Goal: Task Accomplishment & Management: Use online tool/utility

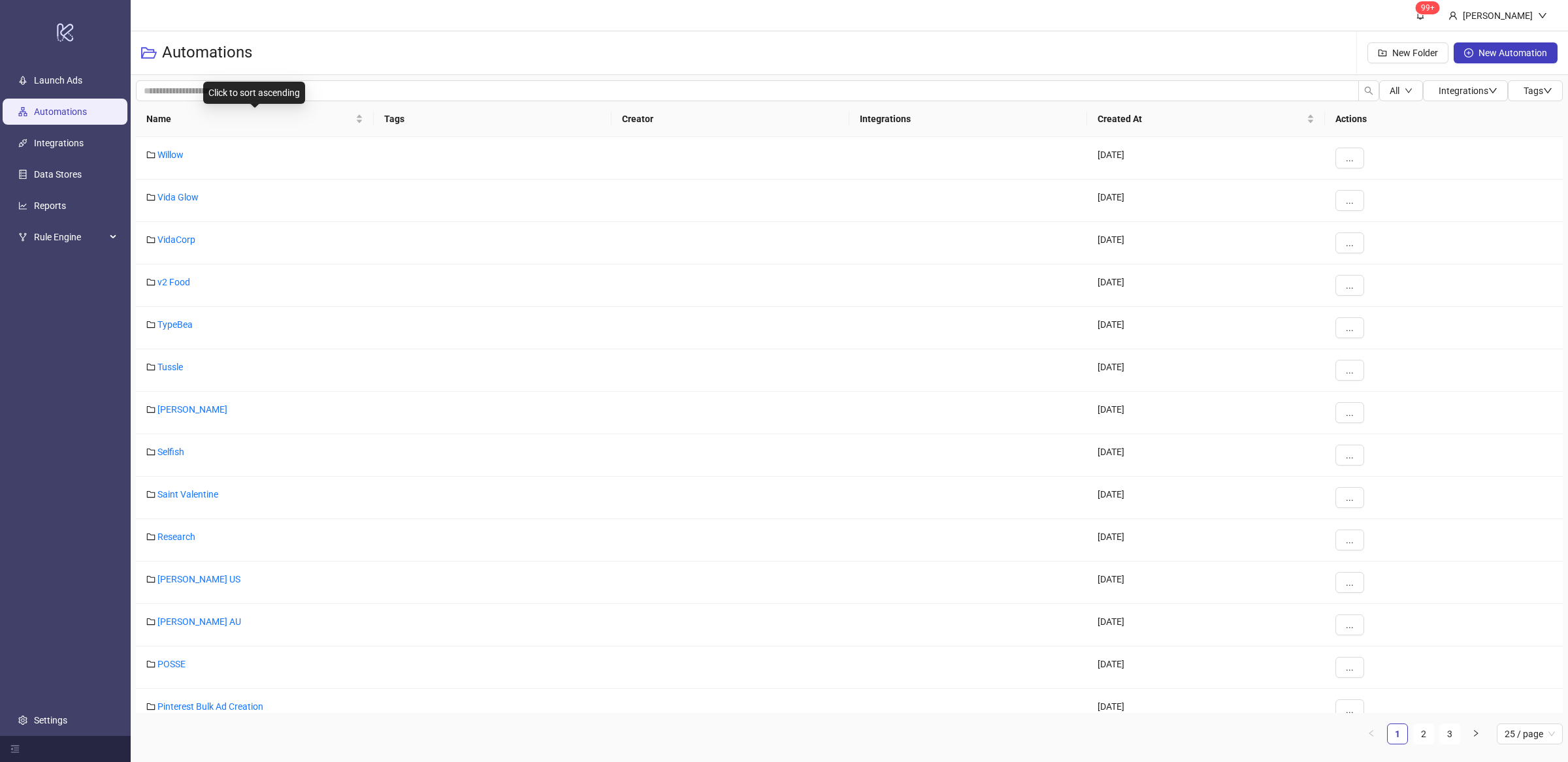
click at [359, 122] on div "Name" at bounding box center [255, 118] width 217 height 14
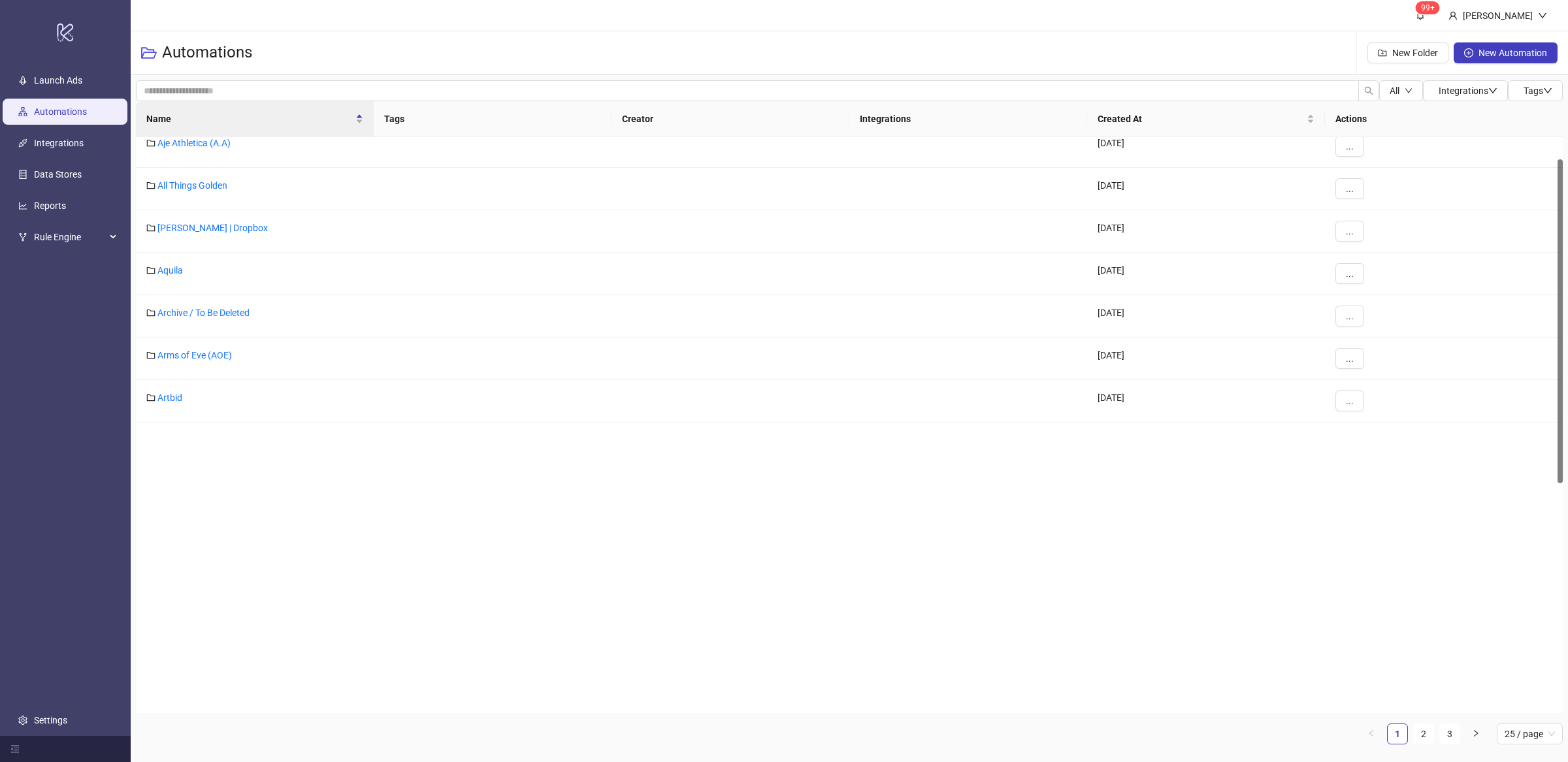
scroll to position [493, 0]
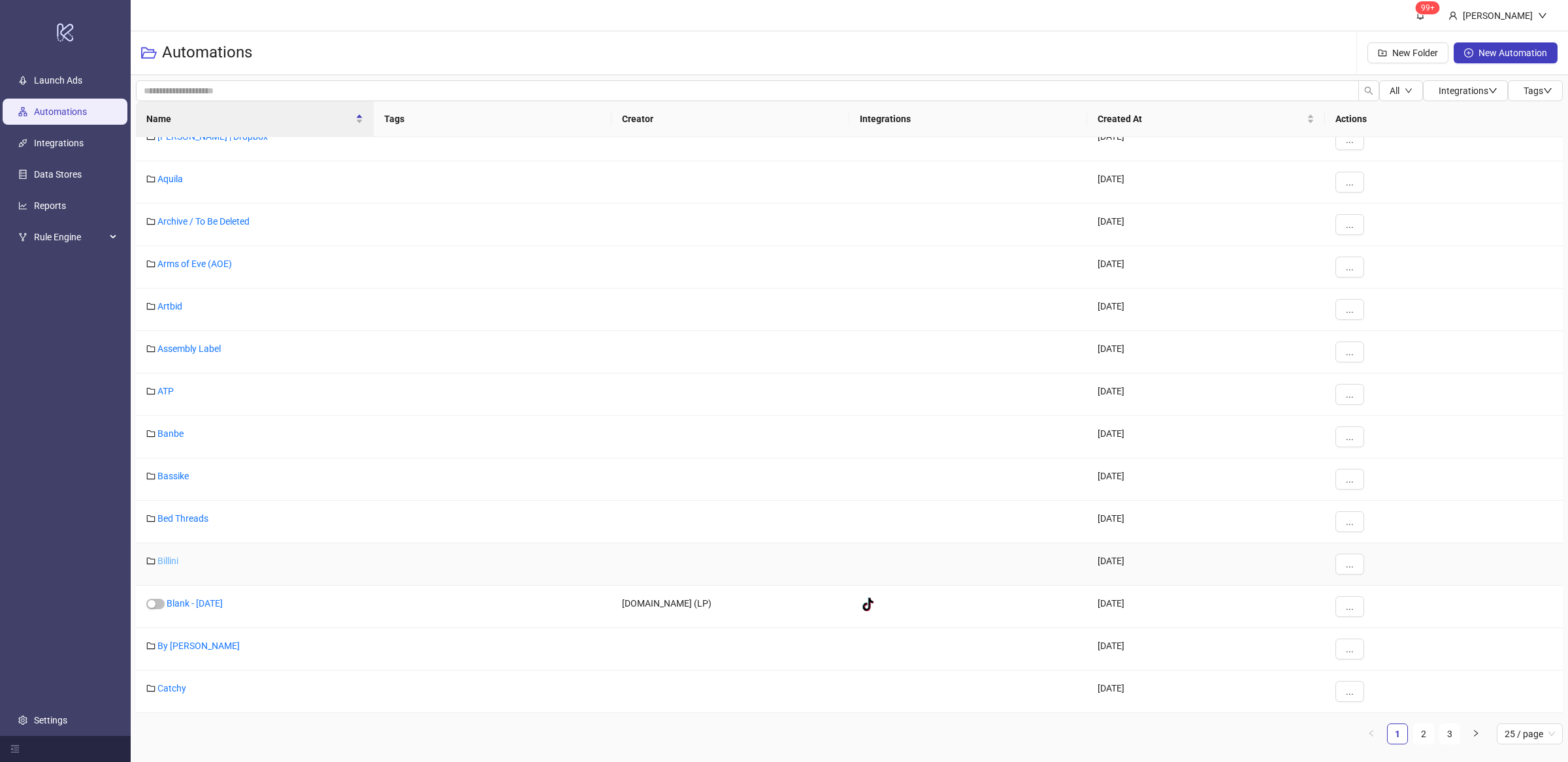
click at [171, 561] on link "Billini" at bounding box center [167, 561] width 21 height 11
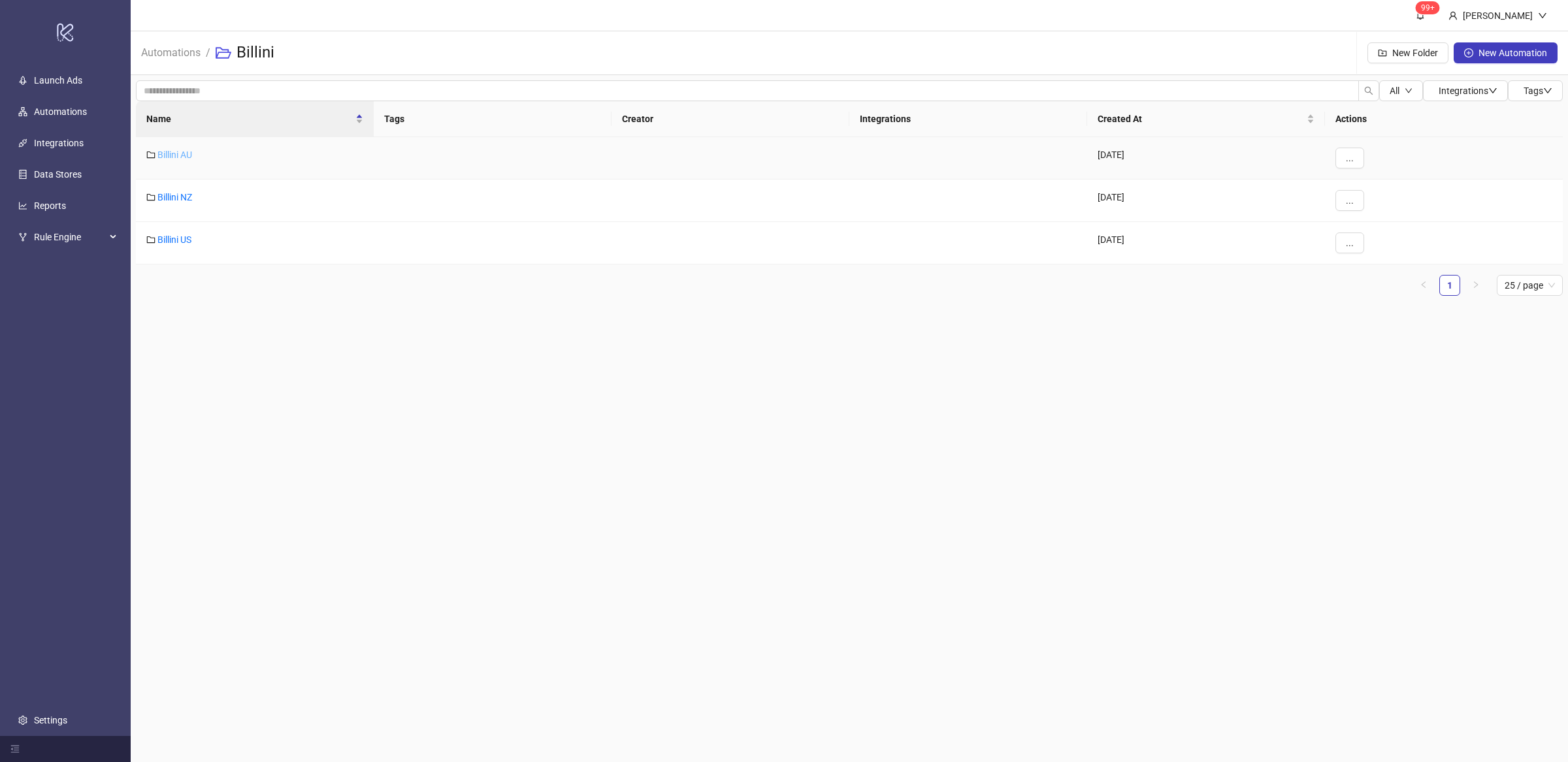
click at [188, 157] on link "Billini AU" at bounding box center [175, 155] width 35 height 11
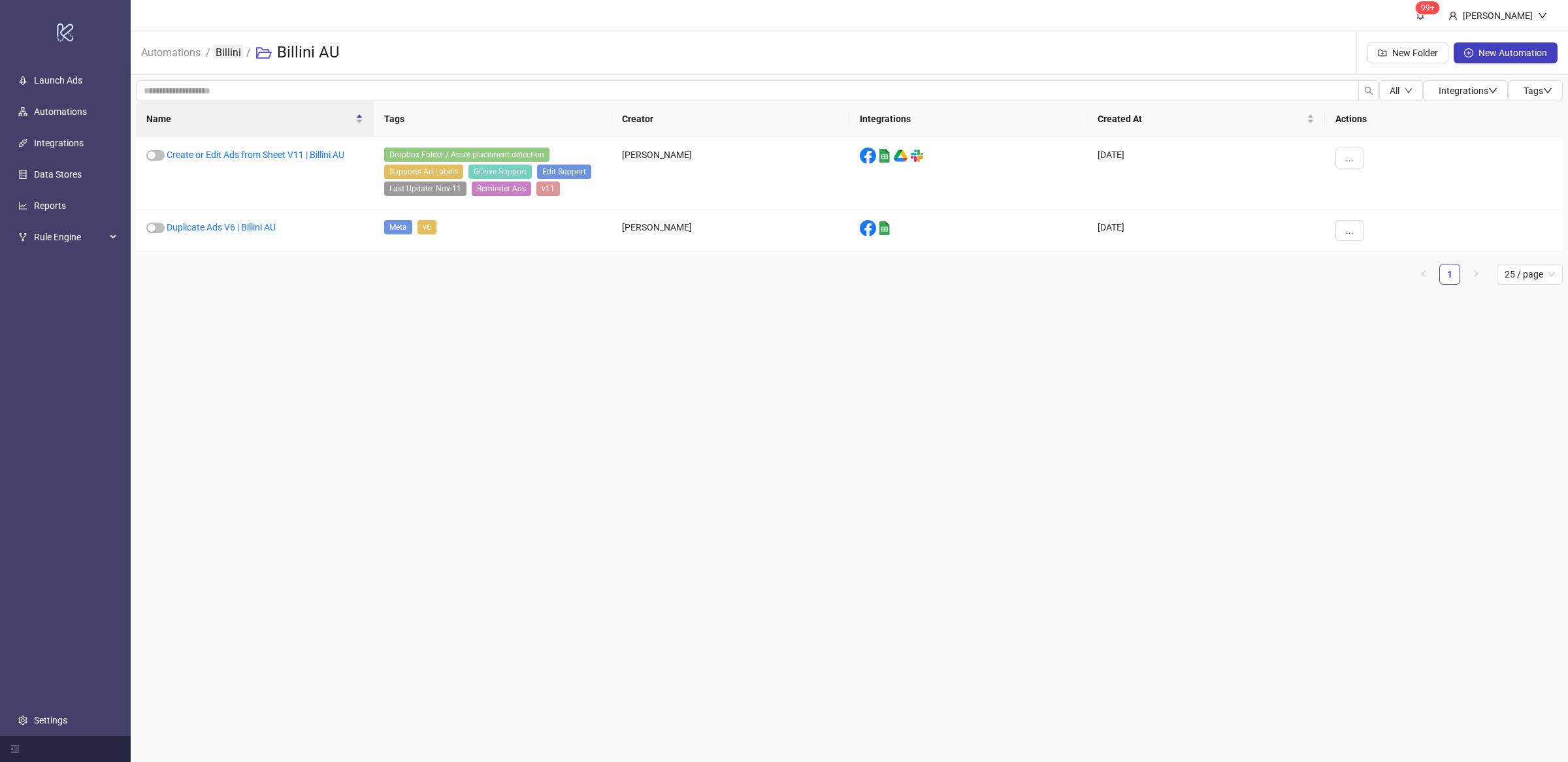
click at [228, 50] on link "Billini" at bounding box center [228, 51] width 31 height 14
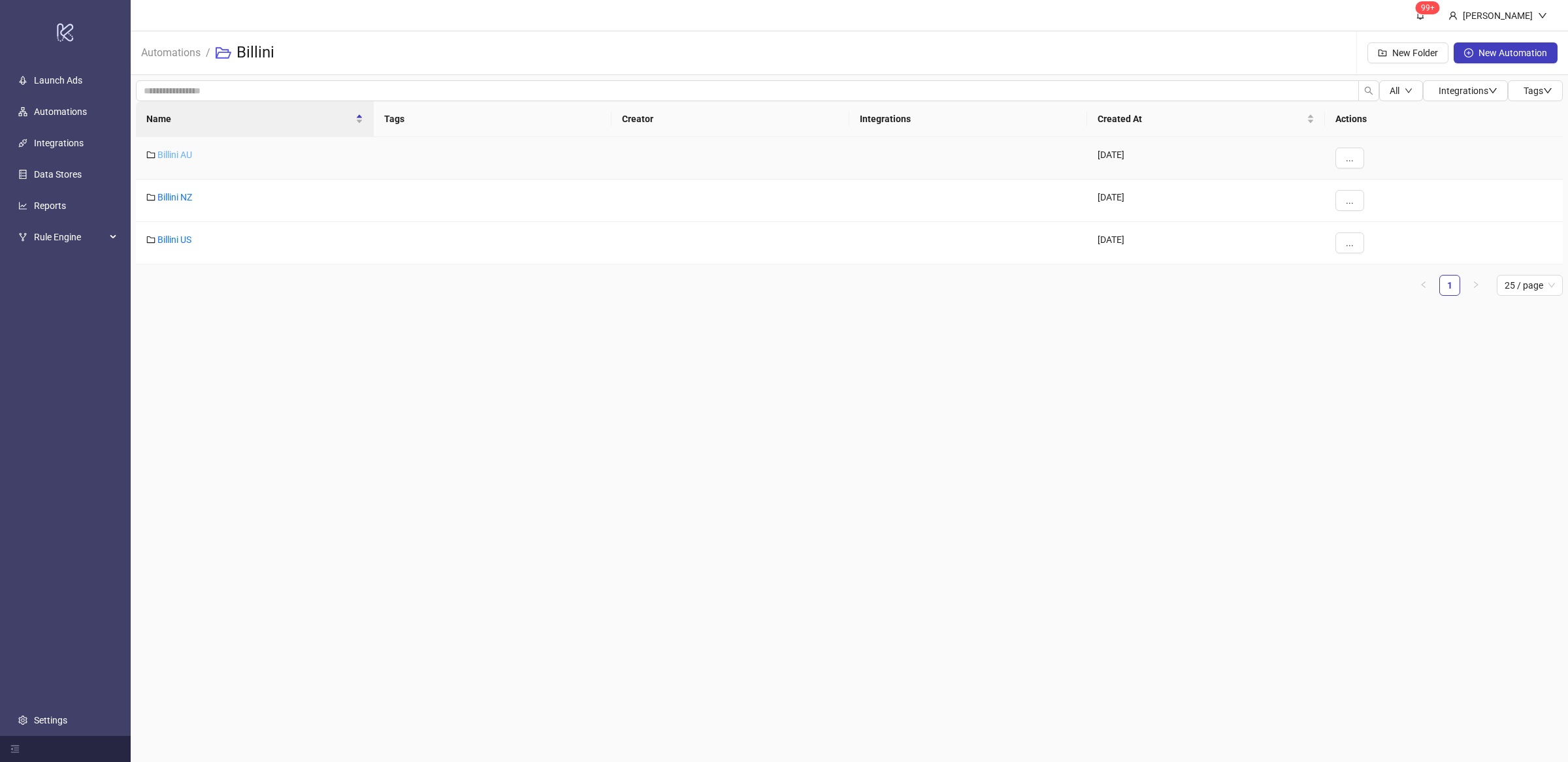
click at [183, 150] on link "Billini AU" at bounding box center [175, 155] width 35 height 11
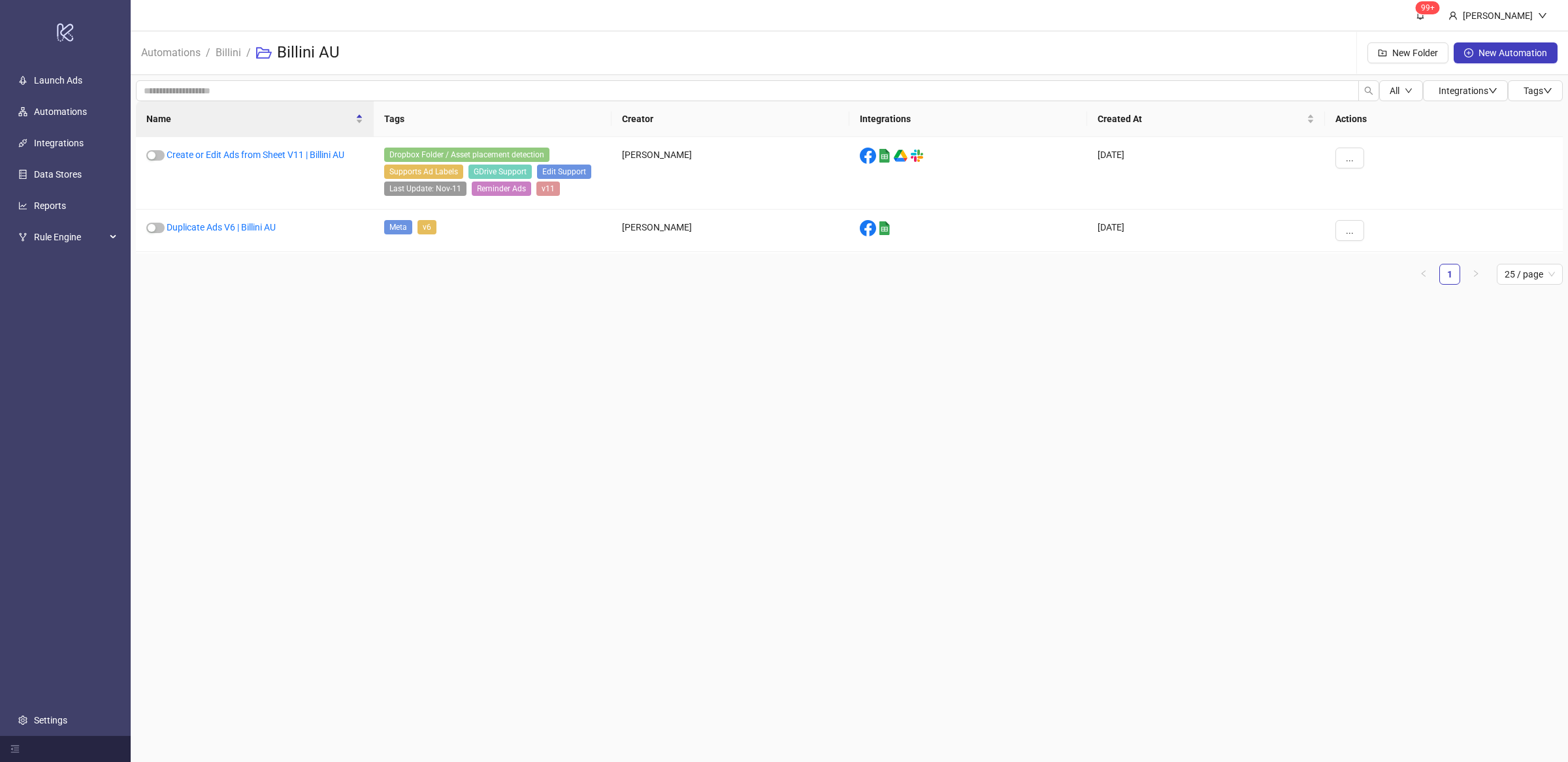
click at [352, 339] on main "99+ Villy Aparicio Automations / Billini / Billini AU New Folder New Automation…" at bounding box center [849, 381] width 1437 height 762
click at [285, 154] on link "Create or Edit Ads from Sheet V11 | Billini AU" at bounding box center [255, 155] width 178 height 11
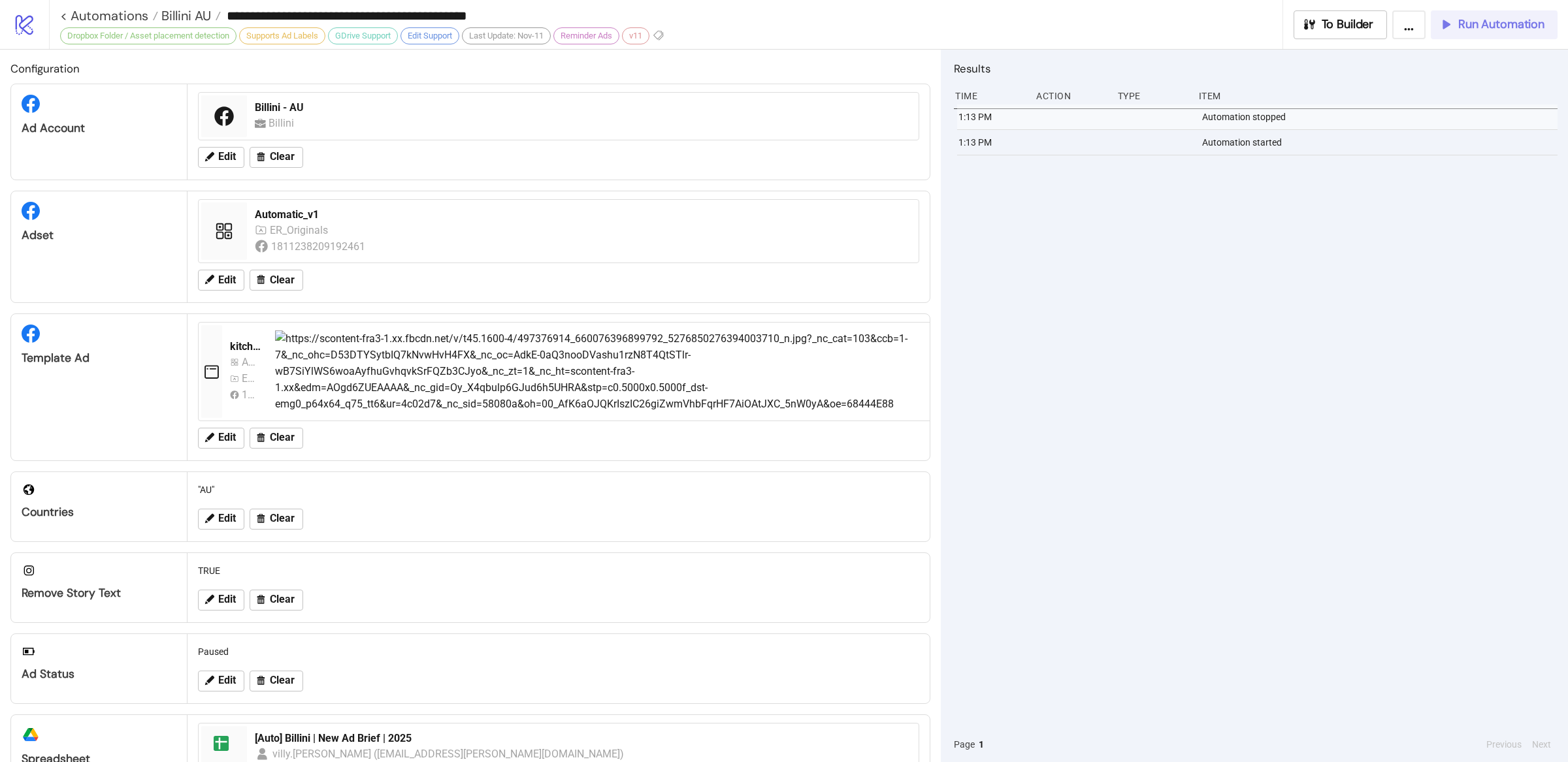
click at [1474, 27] on span "Run Automation" at bounding box center [1501, 25] width 86 height 15
click at [1492, 17] on span "Run Automation" at bounding box center [1501, 25] width 86 height 15
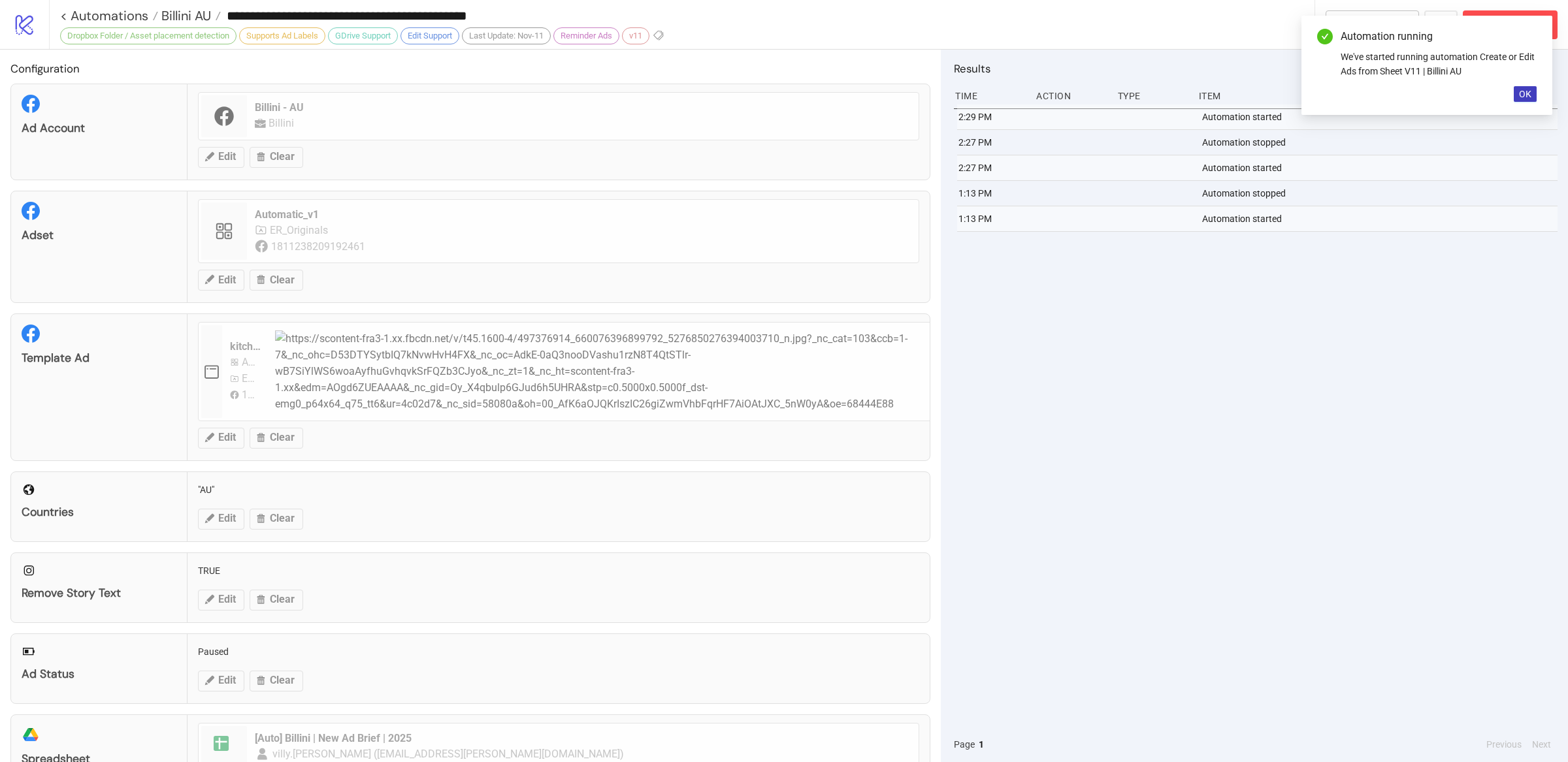
drag, startPoint x: 1532, startPoint y: 94, endPoint x: 1537, endPoint y: 117, distance: 23.5
click at [1533, 94] on button "OK" at bounding box center [1525, 93] width 23 height 16
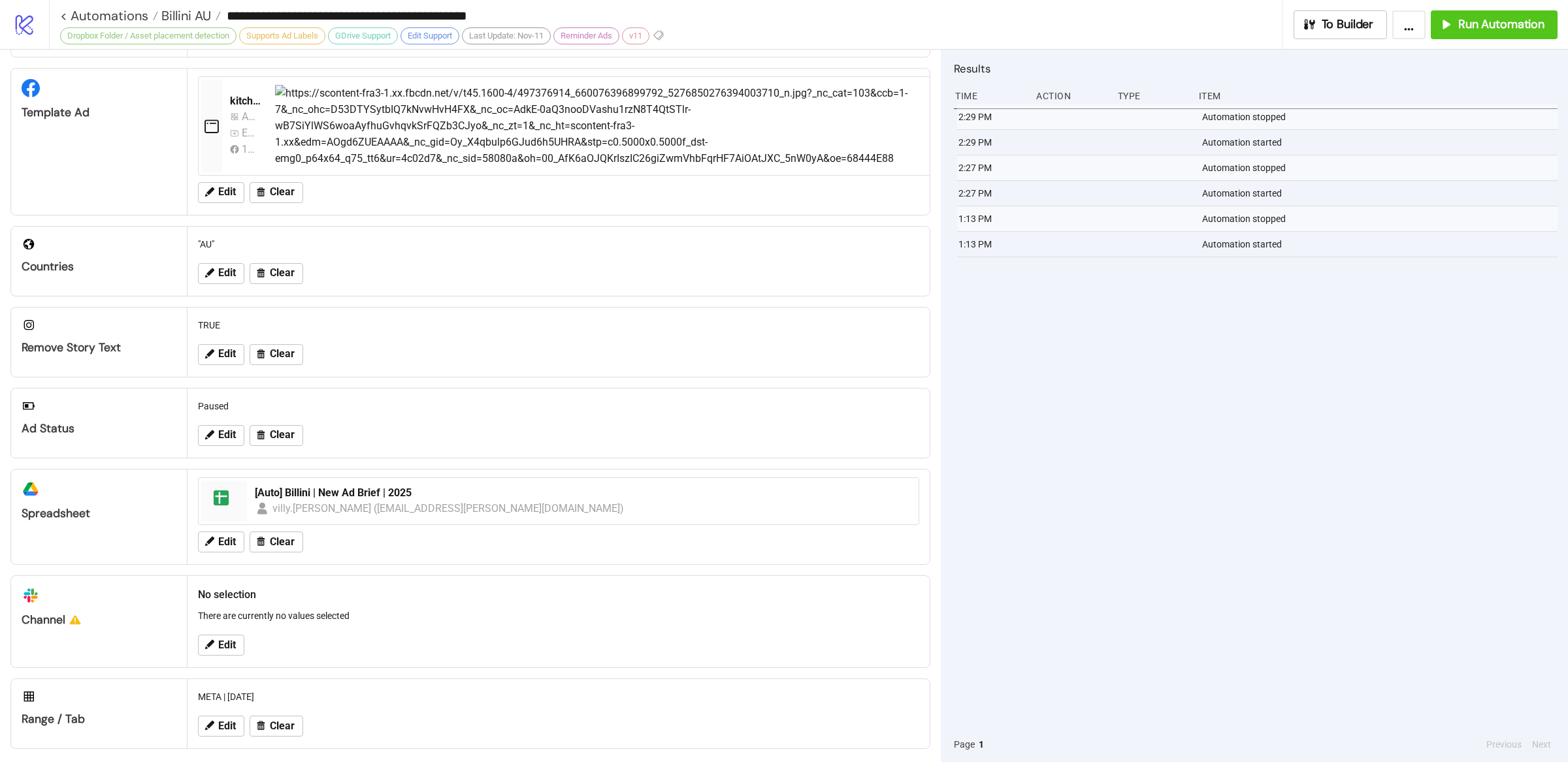
scroll to position [256, 0]
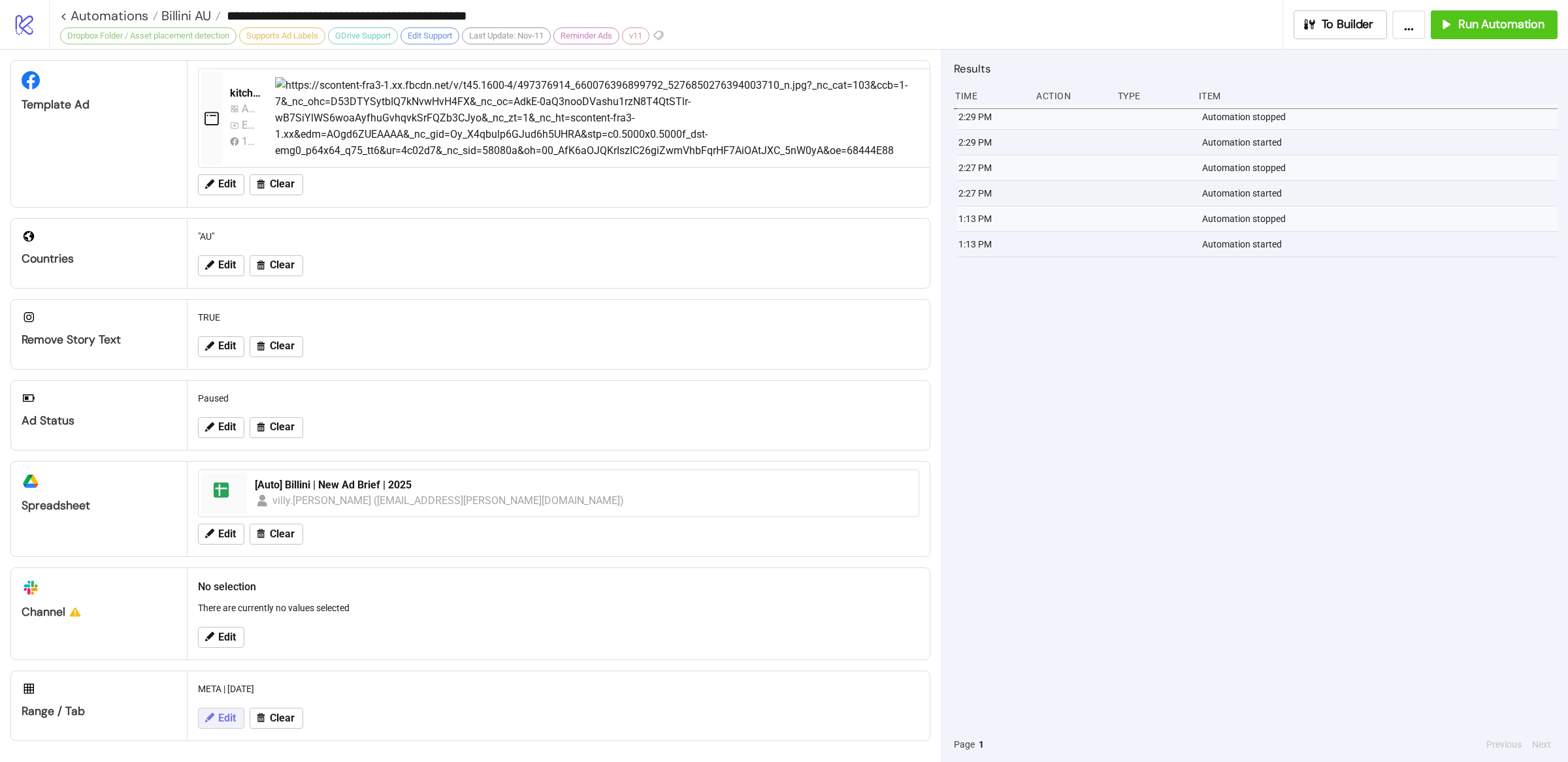
click at [236, 721] on span "Edit" at bounding box center [227, 718] width 17 height 12
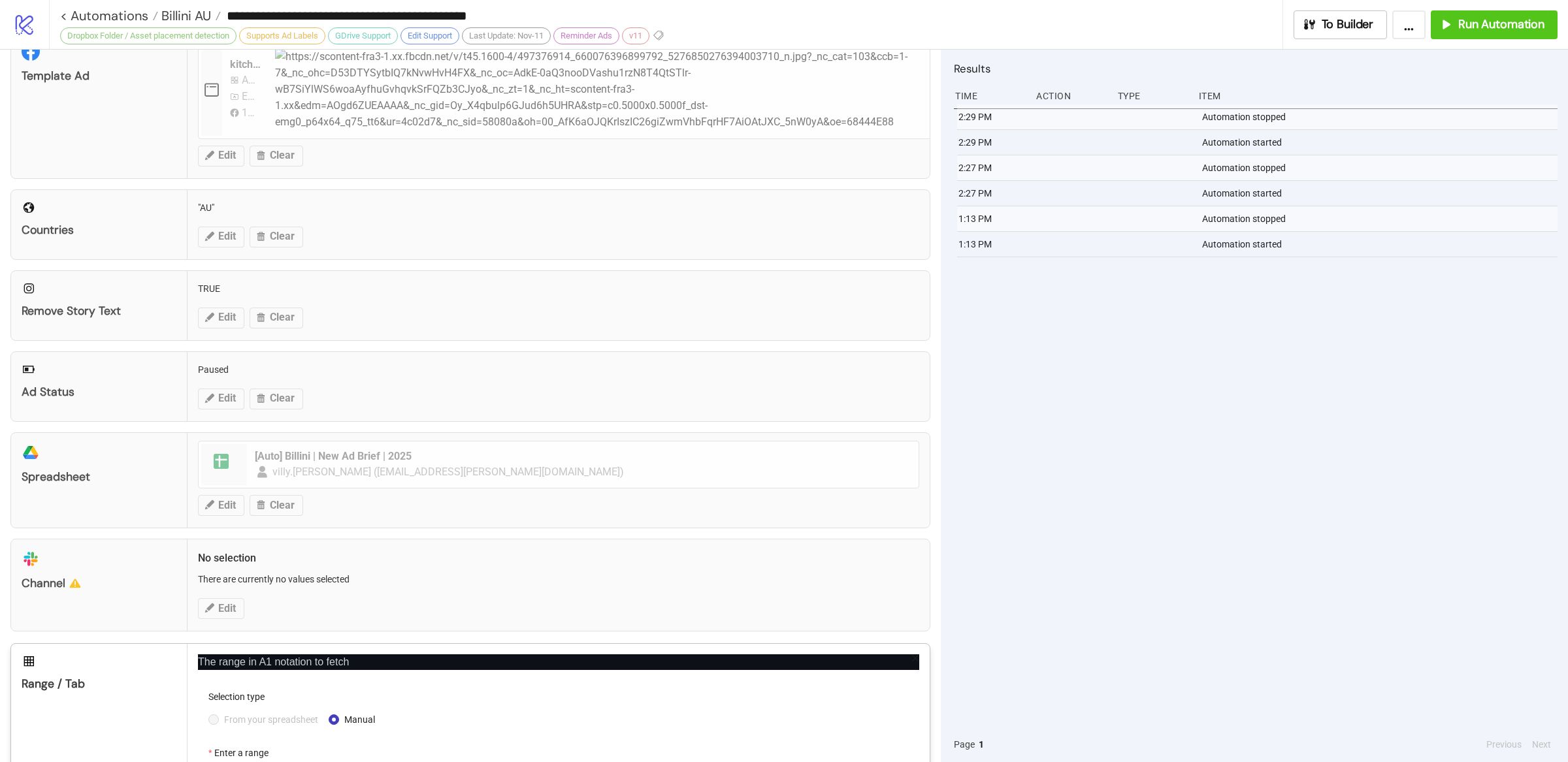
scroll to position [389, 0]
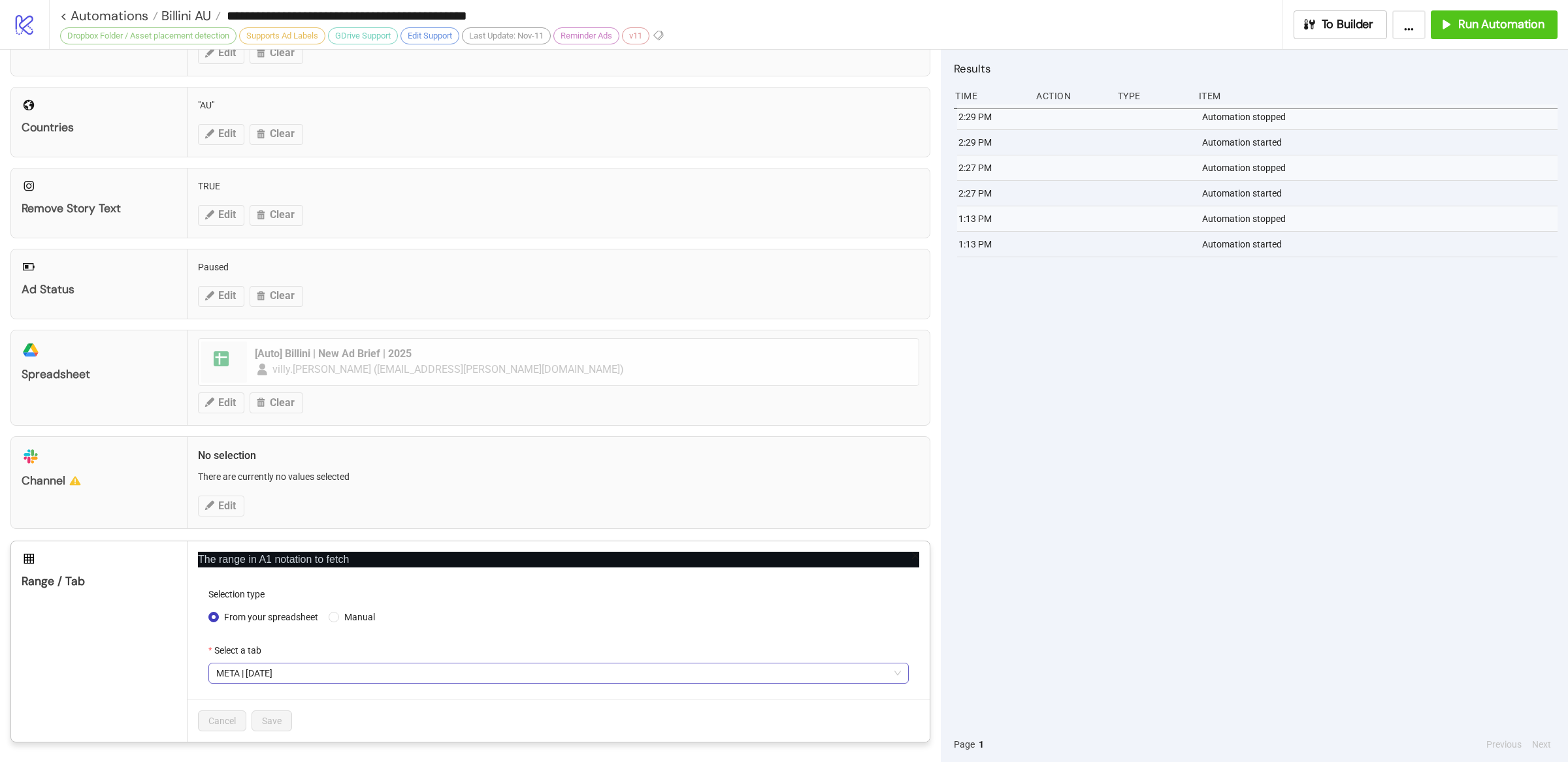
click at [324, 673] on span "META | [DATE]" at bounding box center [558, 673] width 684 height 20
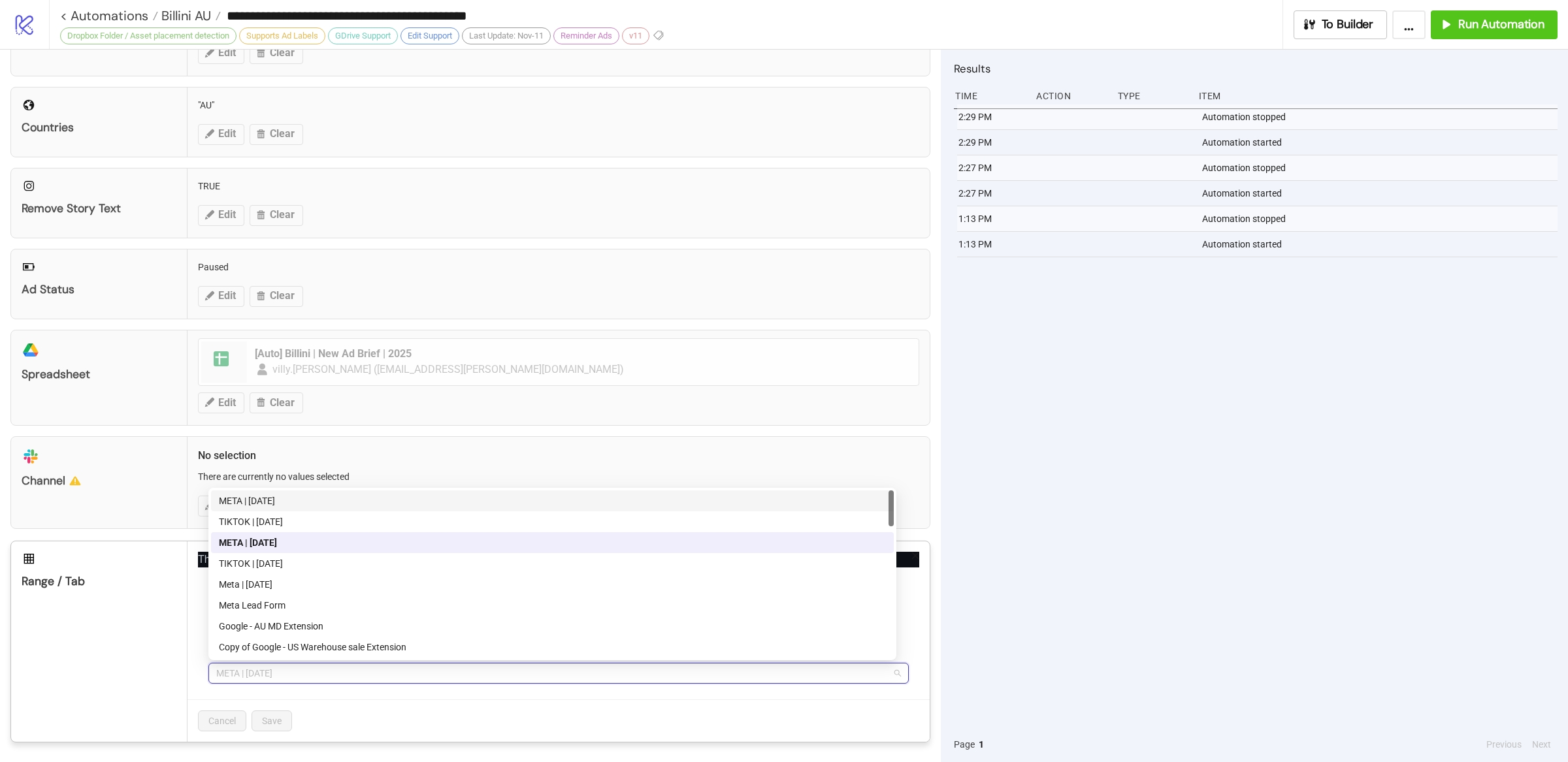
click at [291, 504] on div "META | [DATE]" at bounding box center [552, 501] width 667 height 14
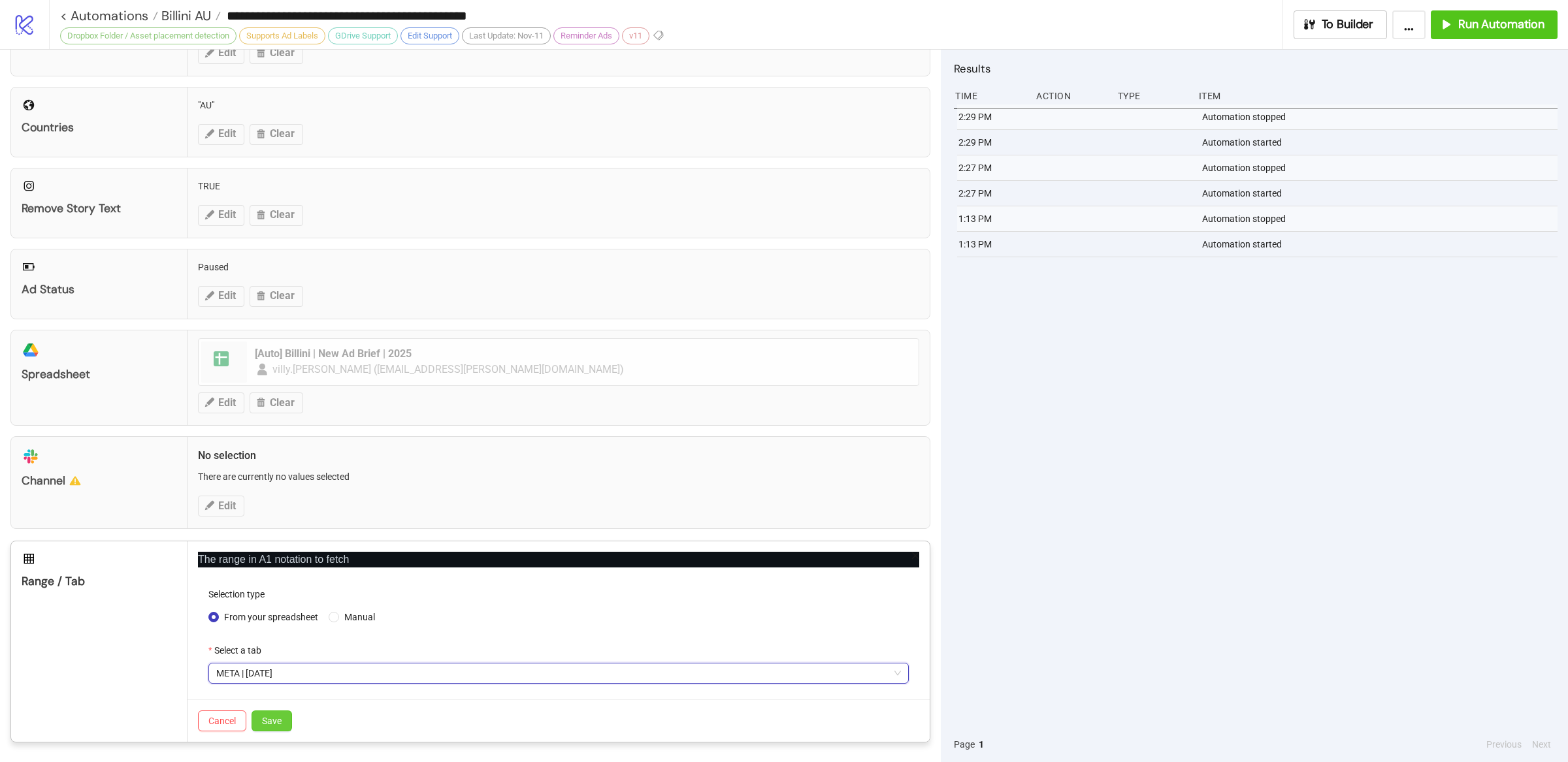
click at [278, 719] on span "Save" at bounding box center [272, 721] width 20 height 11
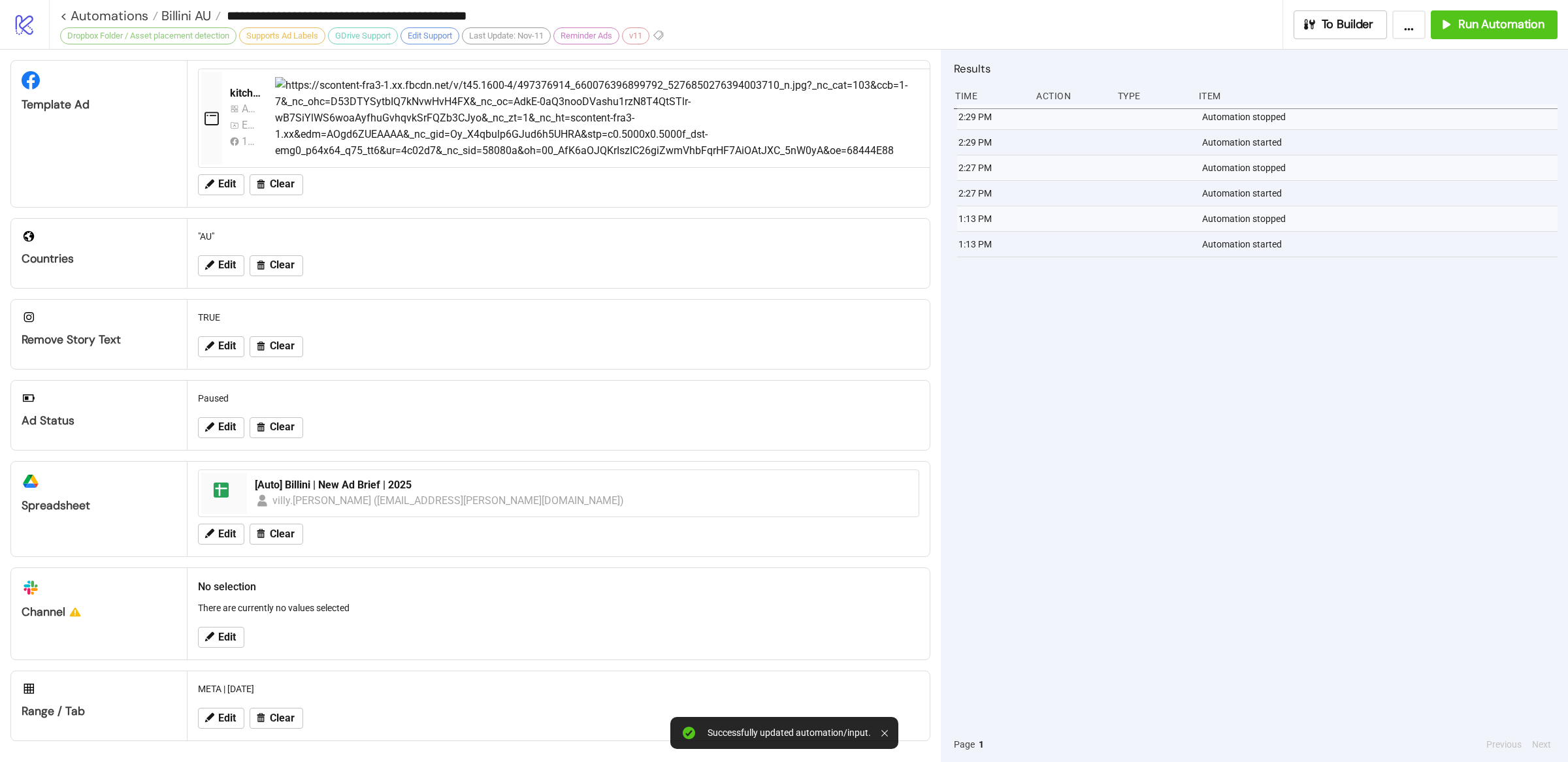
scroll to position [256, 0]
click at [1206, 521] on div "2:29 PM Automation stopped 2:29 PM Automation started 2:27 PM Automation stoppe…" at bounding box center [1255, 415] width 603 height 622
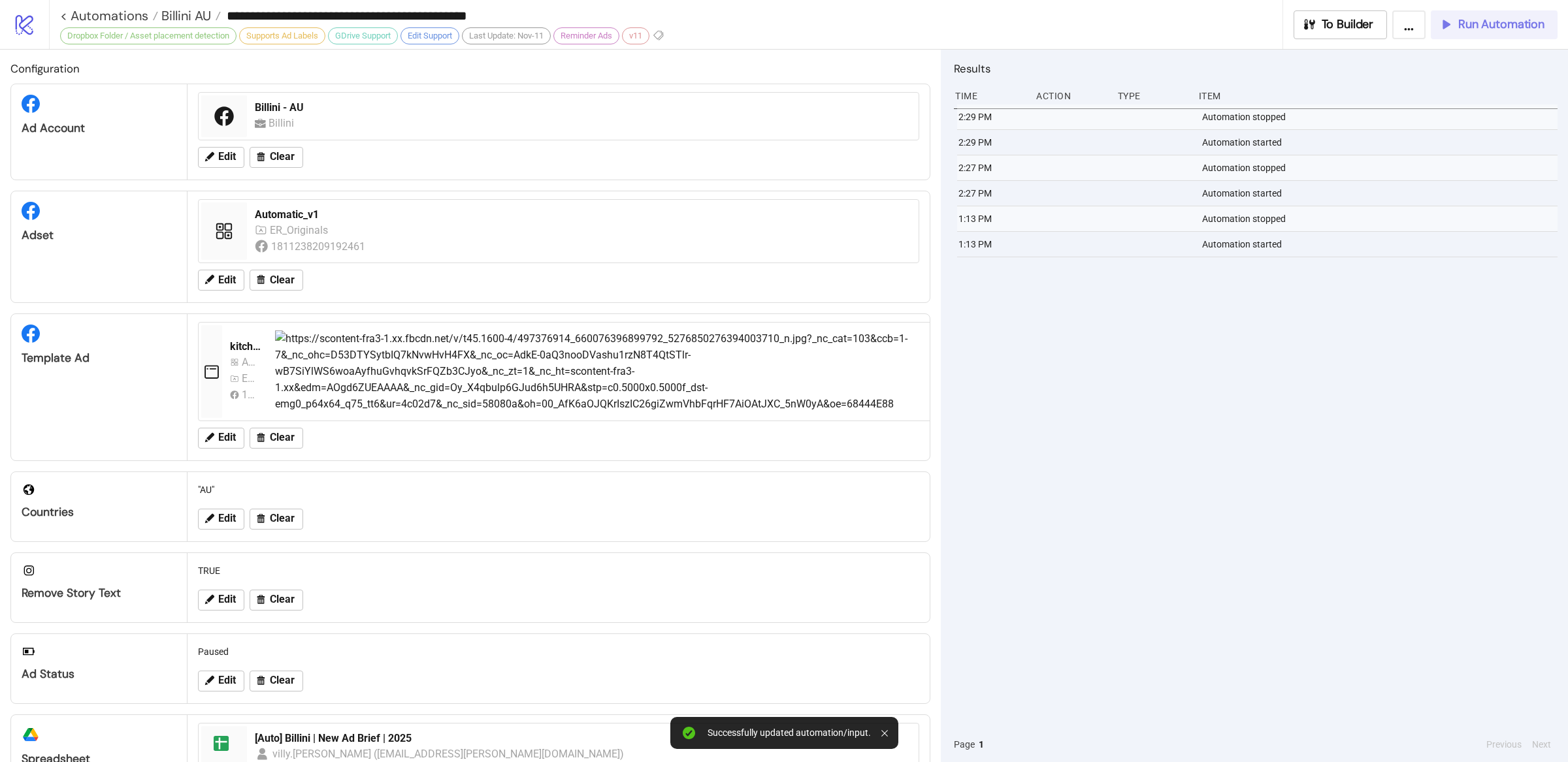
click at [1475, 26] on span "Run Automation" at bounding box center [1501, 25] width 86 height 15
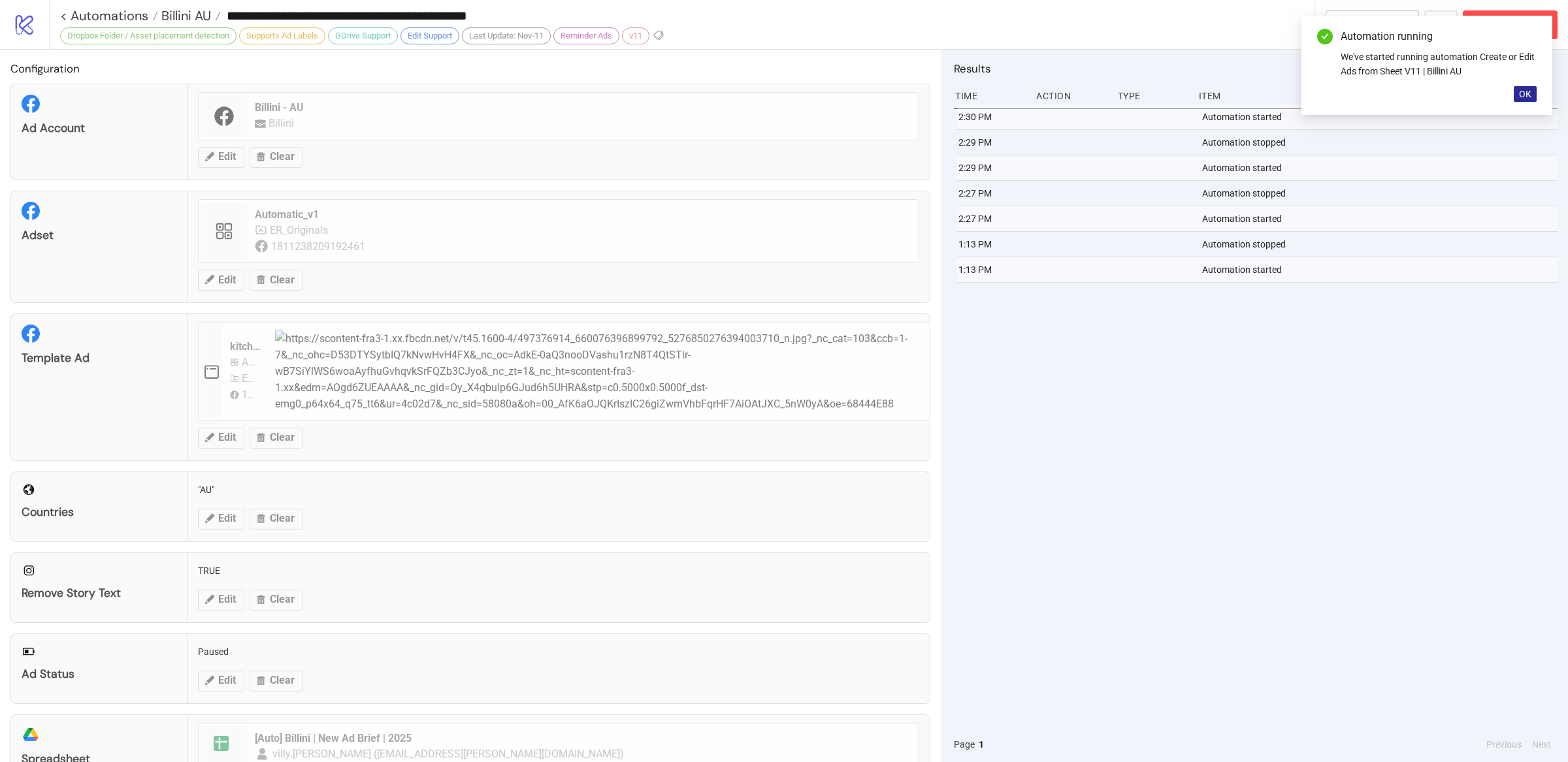
click at [1528, 91] on span "OK" at bounding box center [1524, 93] width 12 height 11
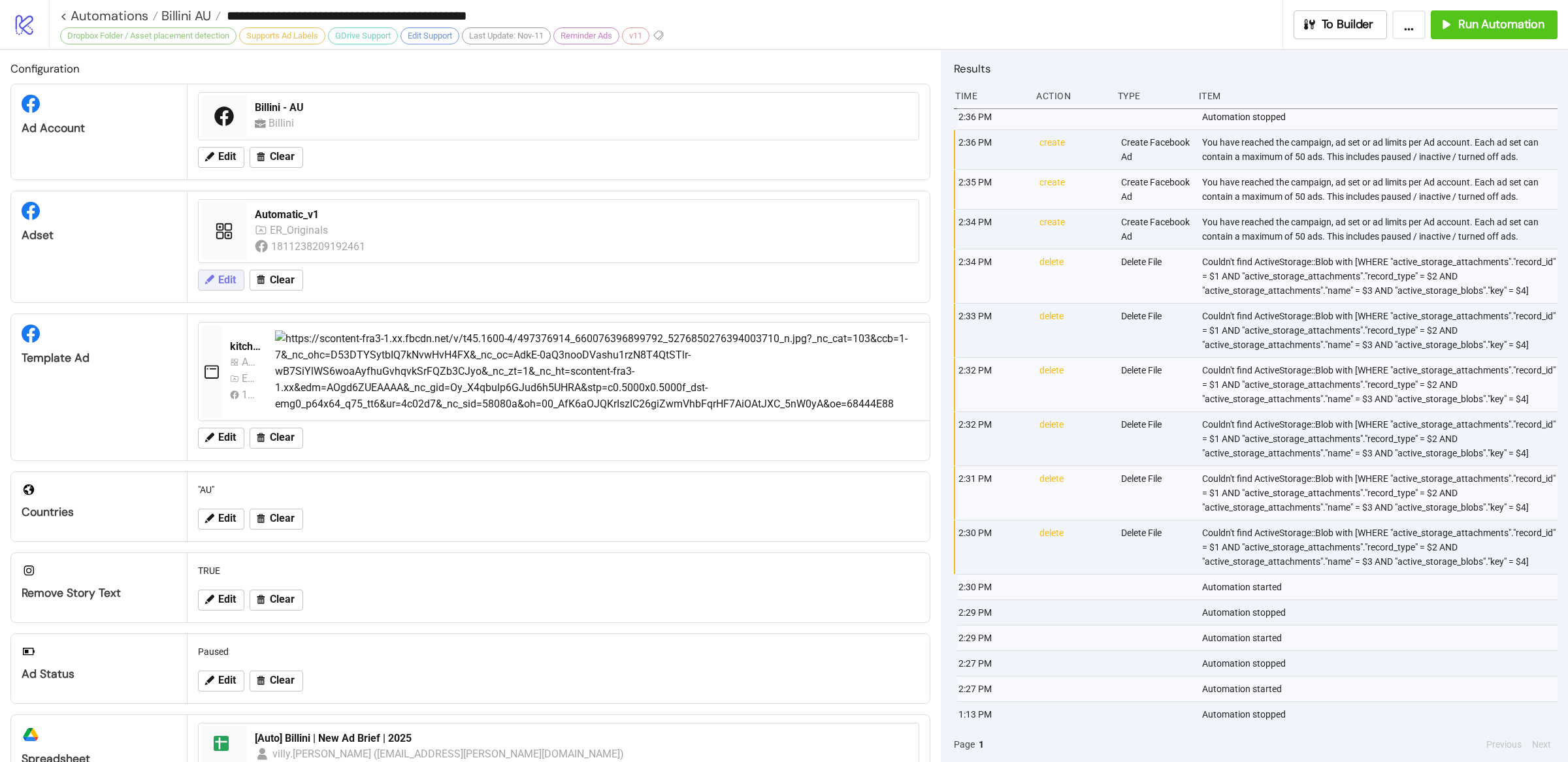
click at [222, 277] on span "Edit" at bounding box center [227, 280] width 17 height 12
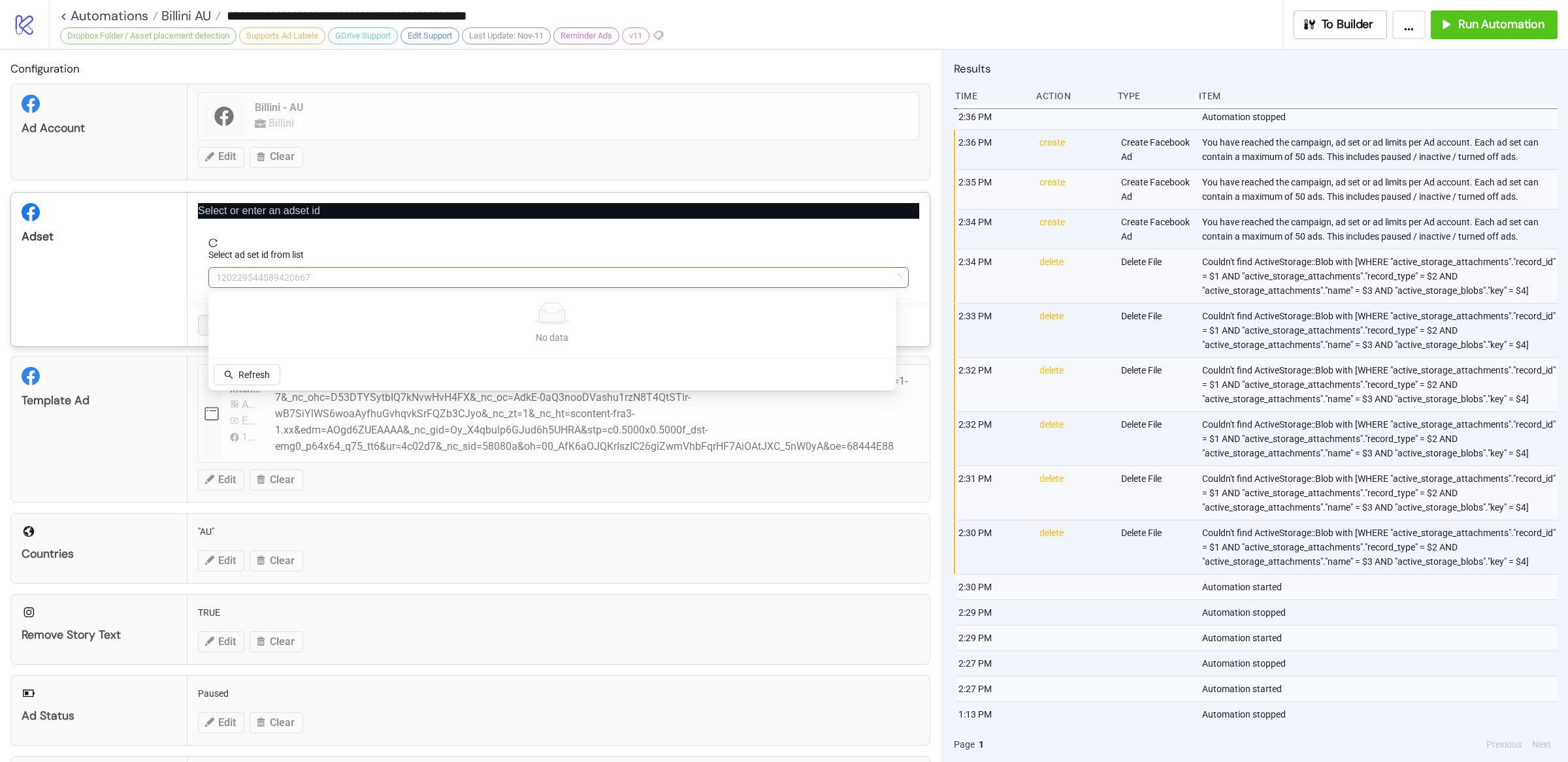
click at [343, 275] on span "120229544589420667" at bounding box center [558, 278] width 684 height 20
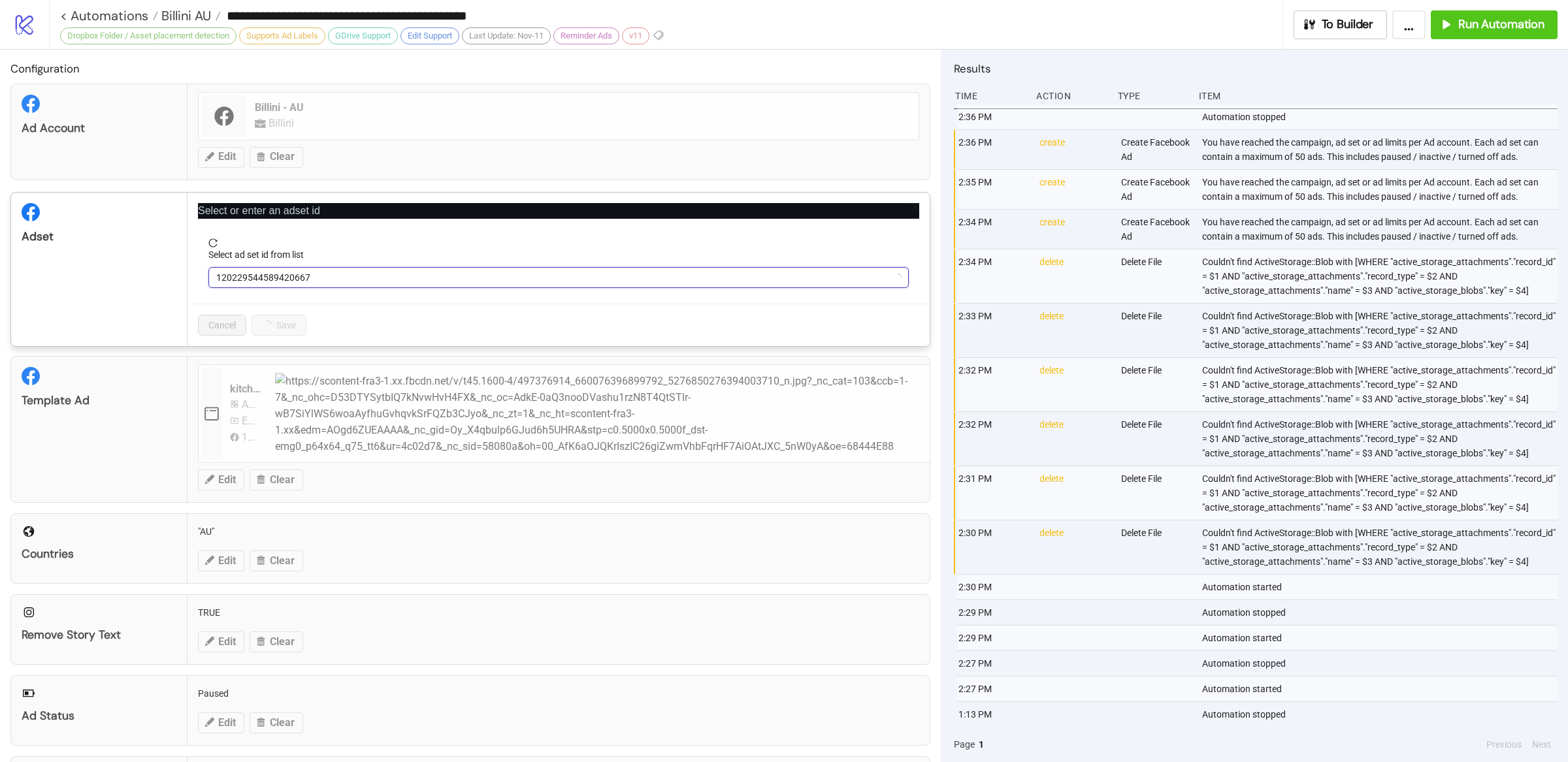
click at [343, 275] on span "120229544589420667" at bounding box center [558, 278] width 684 height 20
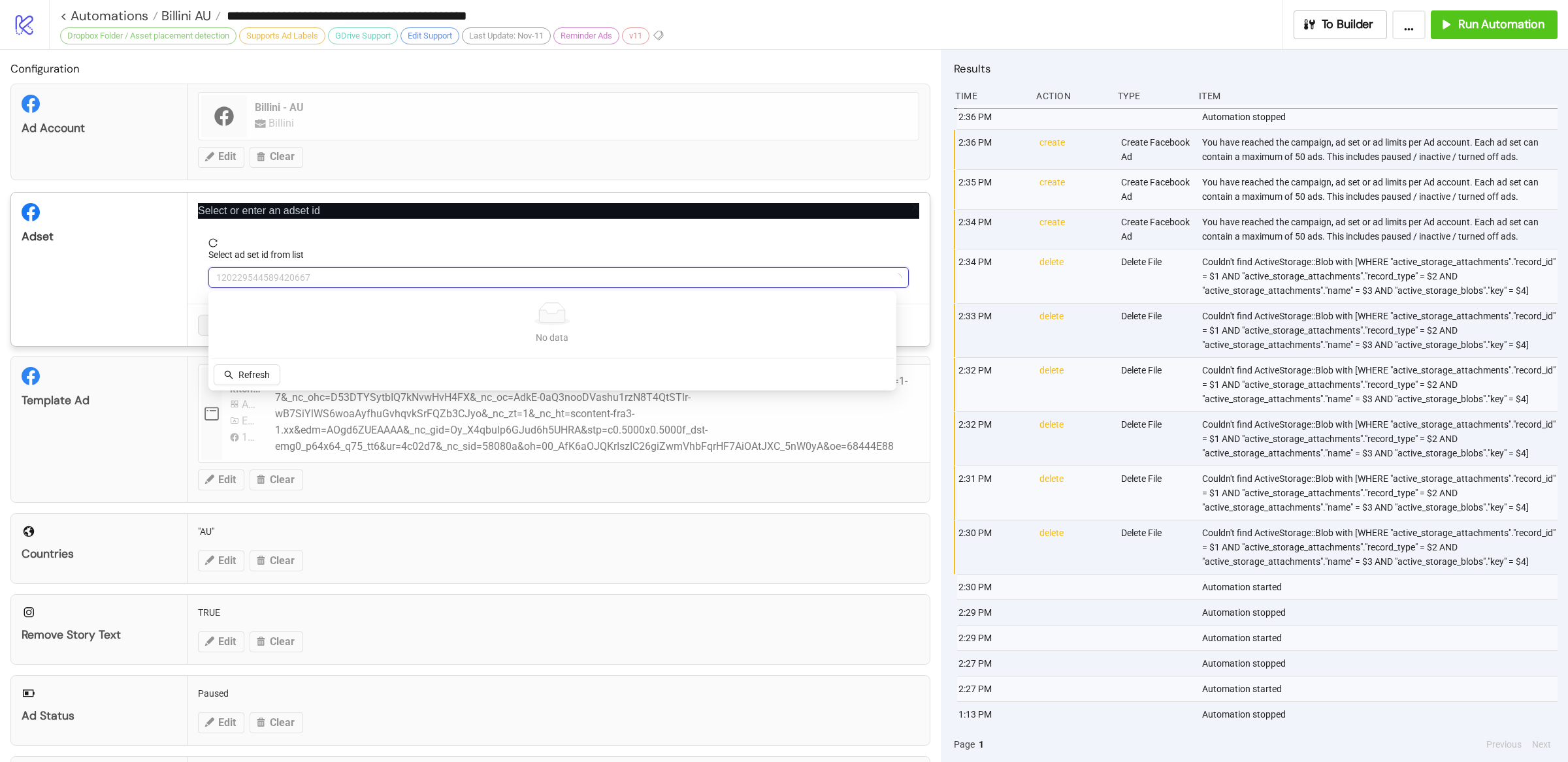
click at [343, 275] on span "120229544589420667" at bounding box center [558, 278] width 684 height 20
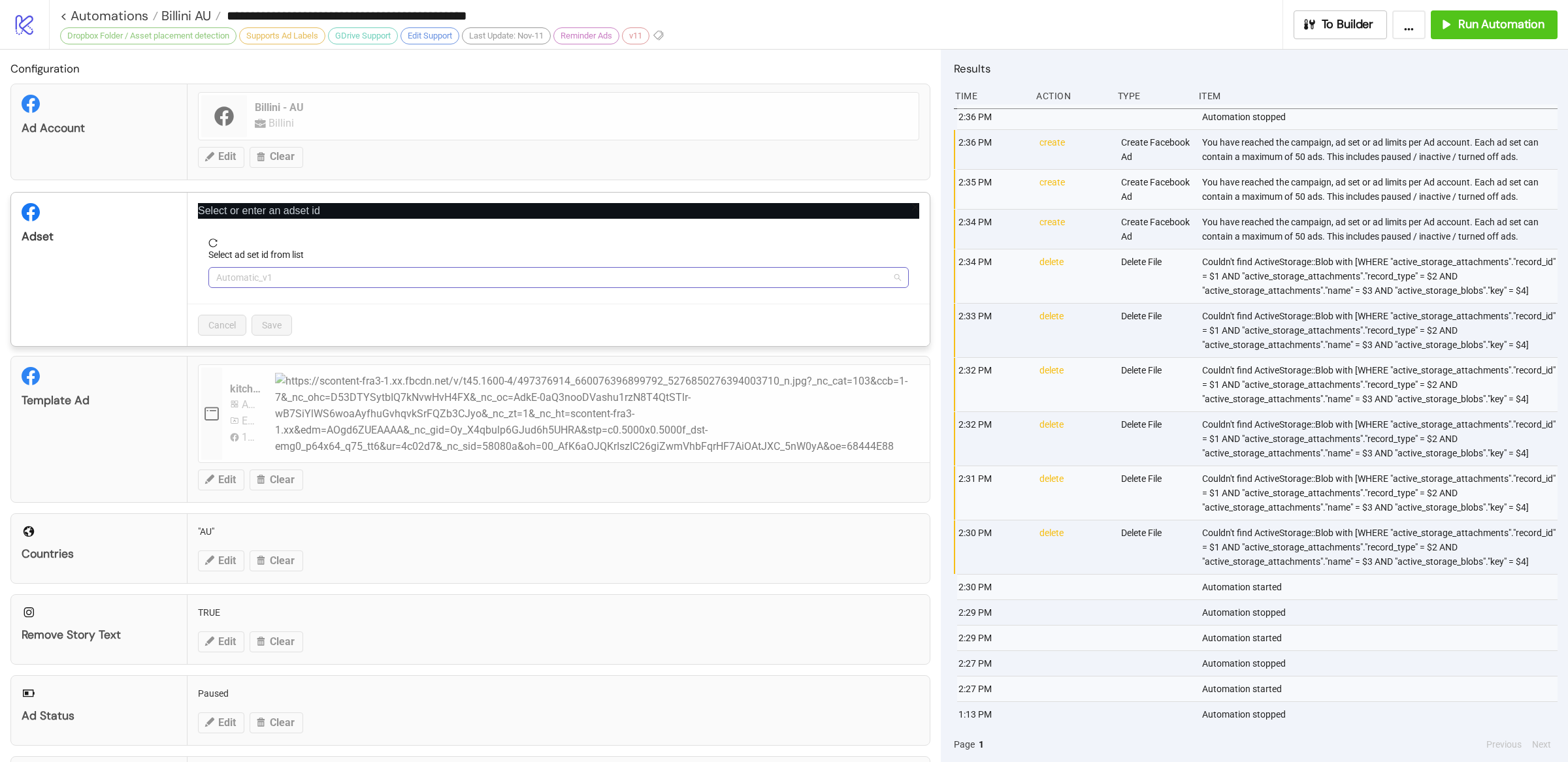
click at [321, 275] on span "Automatic_v1" at bounding box center [558, 278] width 684 height 20
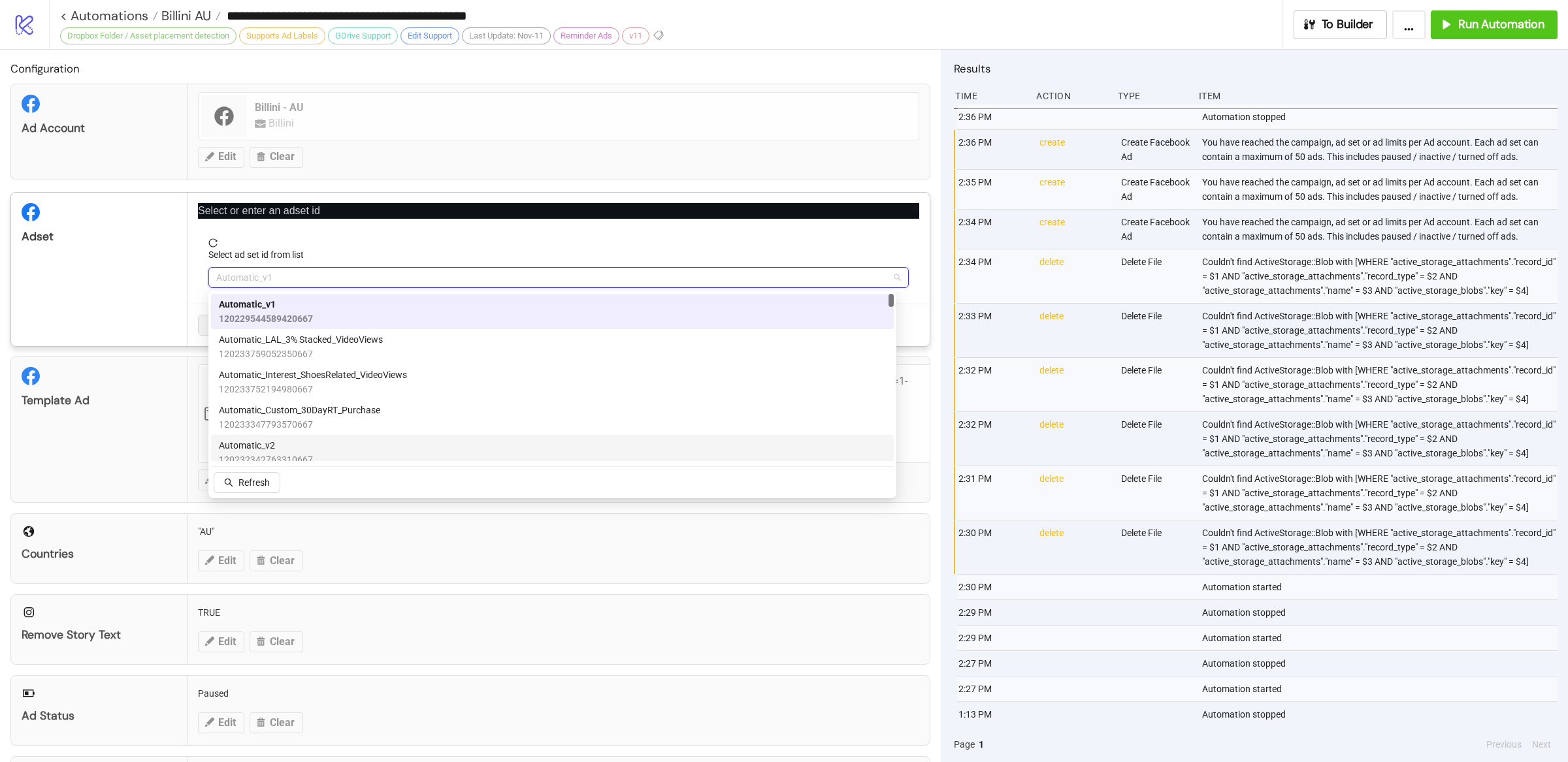
click at [286, 445] on span "Automatic_v2" at bounding box center [266, 445] width 94 height 14
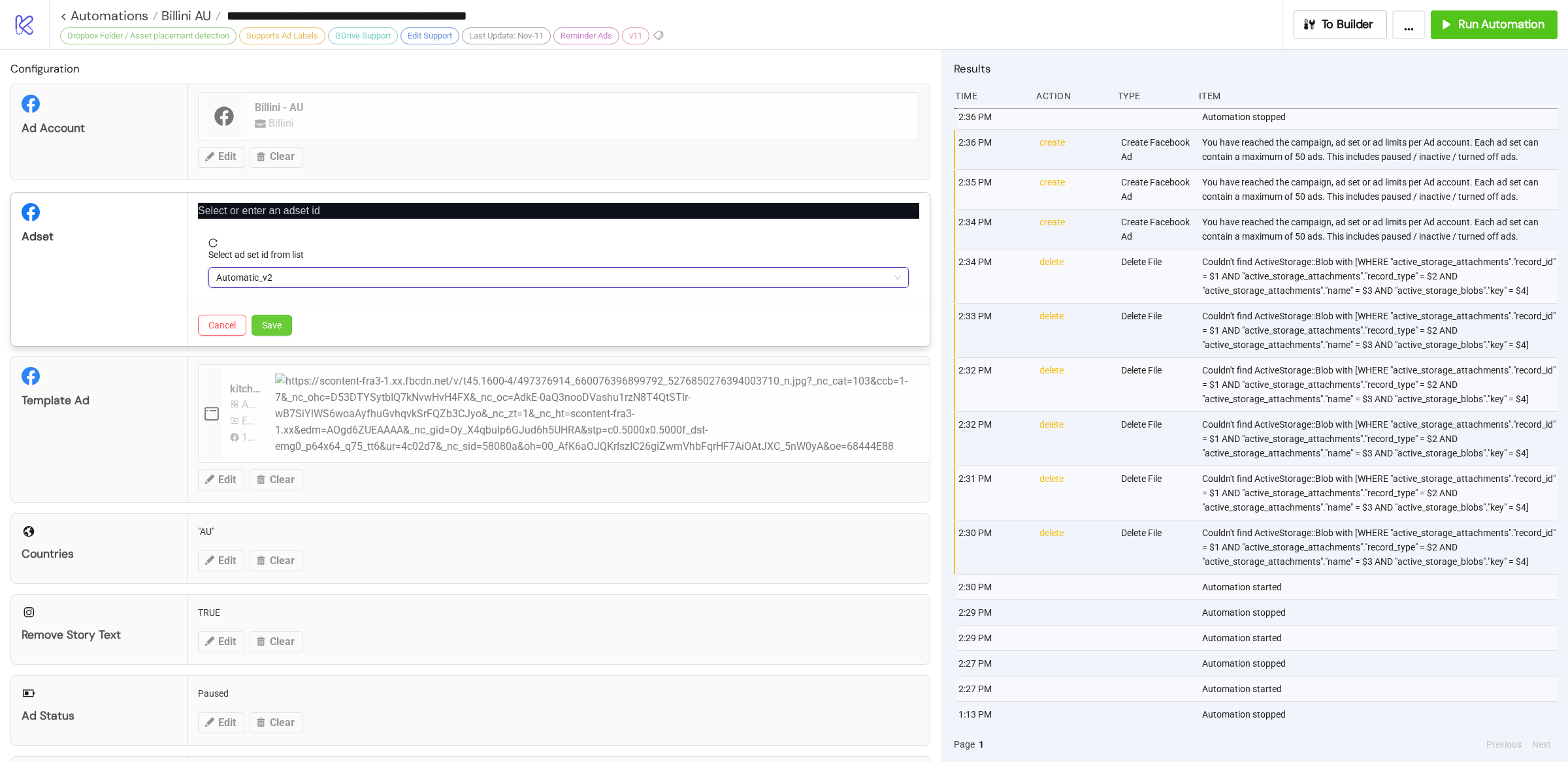
click at [266, 323] on span "Save" at bounding box center [272, 325] width 20 height 11
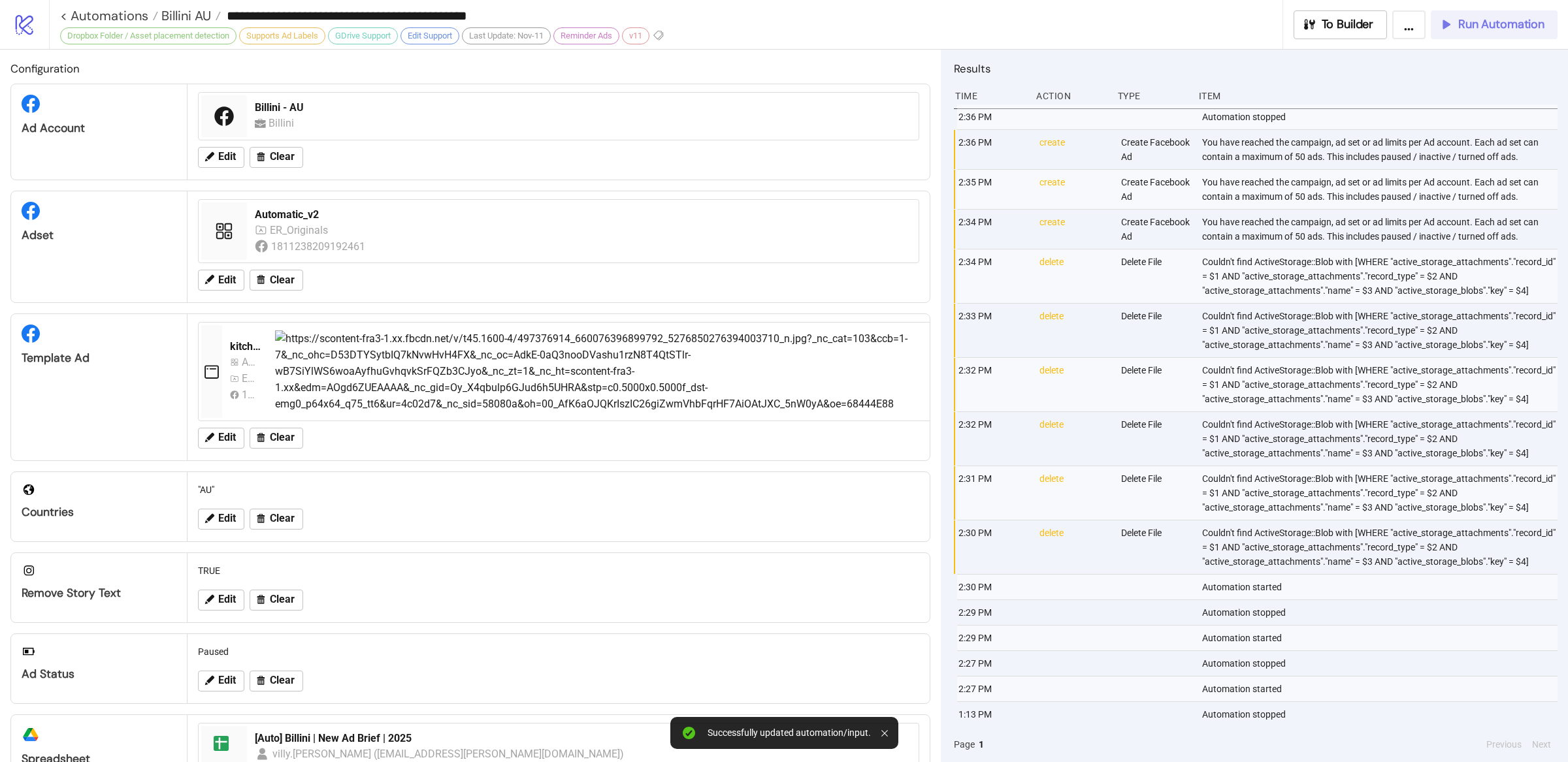
click at [1497, 29] on span "Run Automation" at bounding box center [1501, 25] width 86 height 15
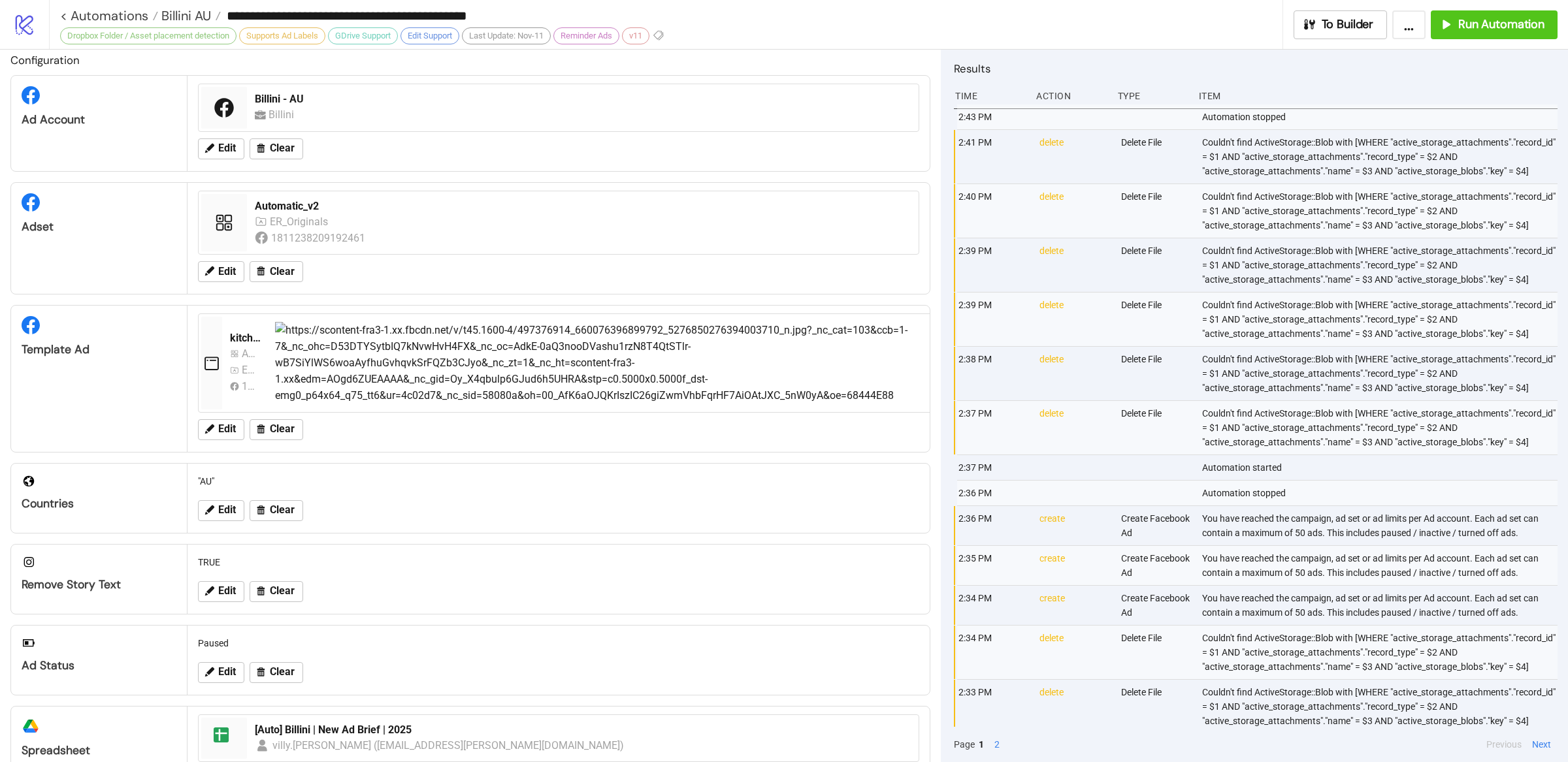
scroll to position [2, 0]
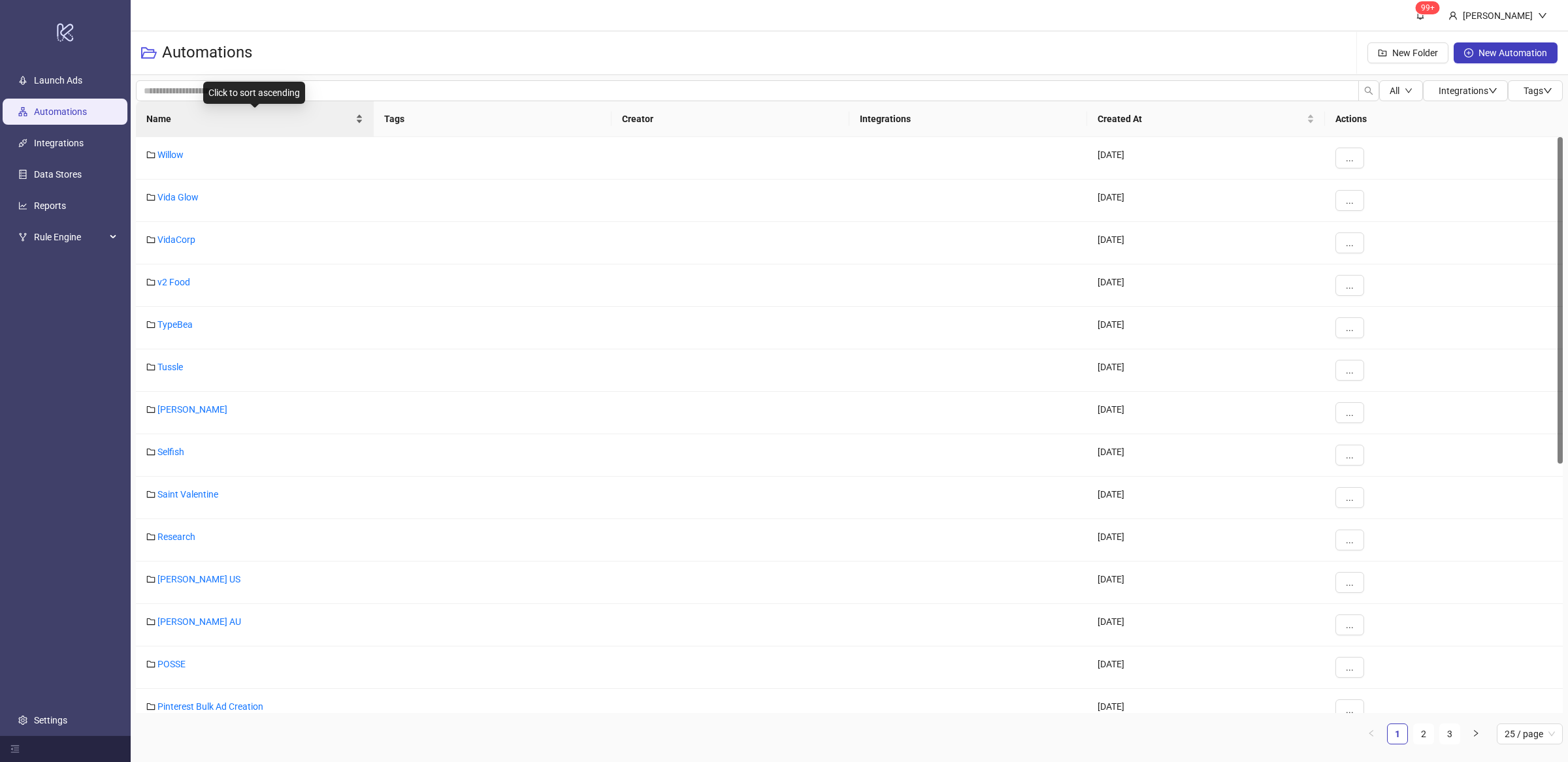
click at [359, 126] on div "Name" at bounding box center [255, 118] width 217 height 14
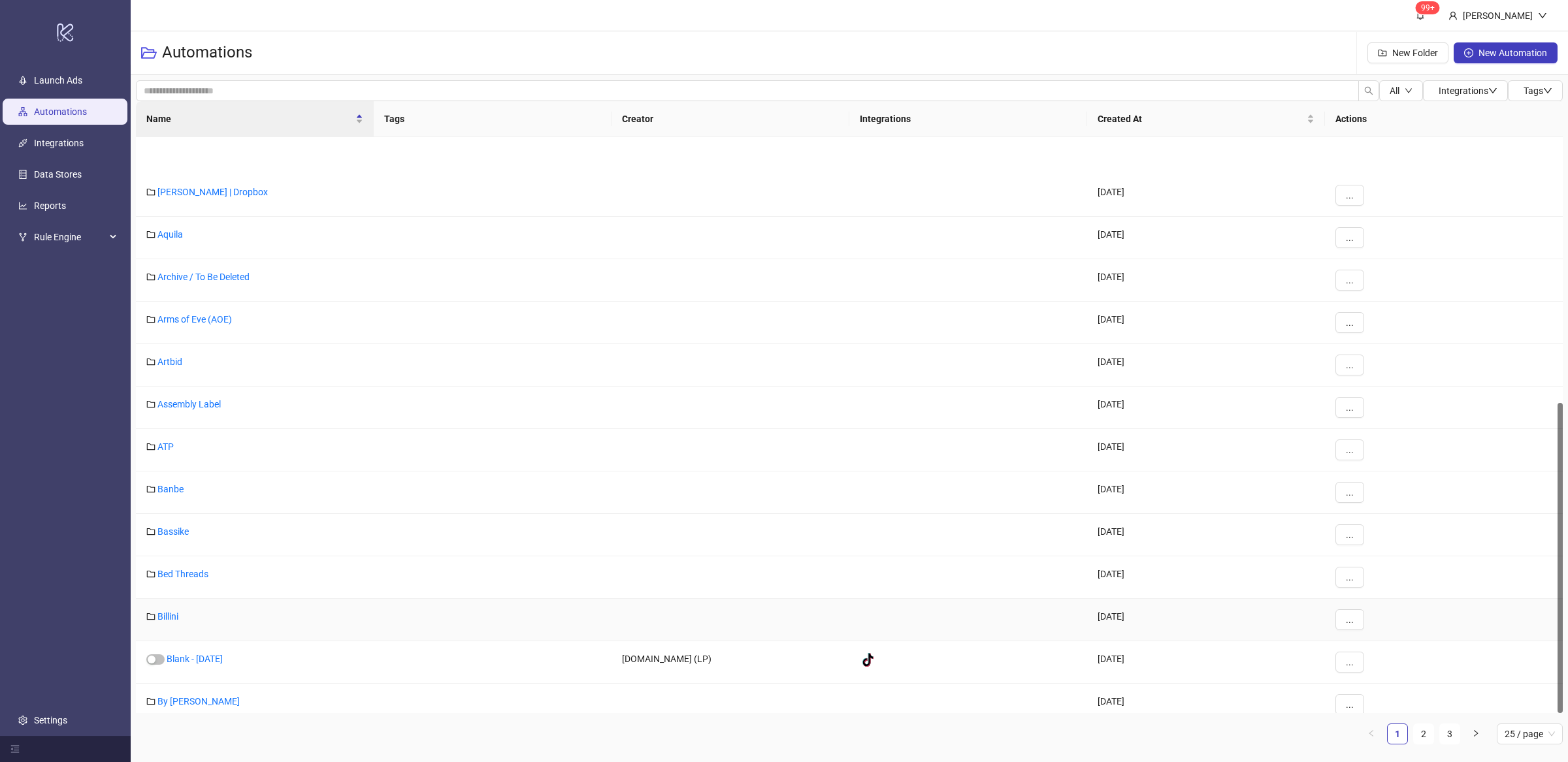
scroll to position [493, 0]
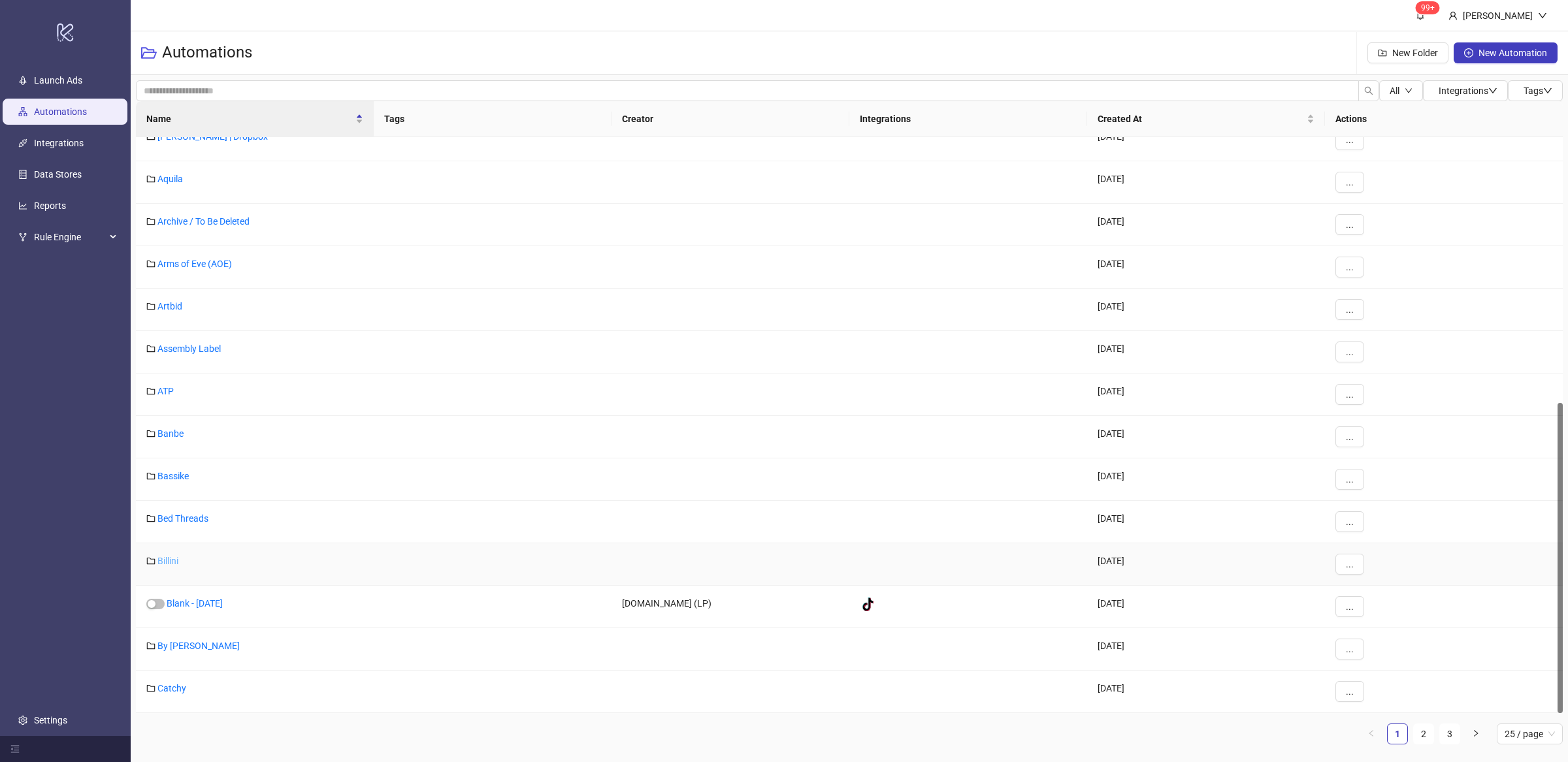
click at [172, 566] on link "Billini" at bounding box center [167, 561] width 21 height 11
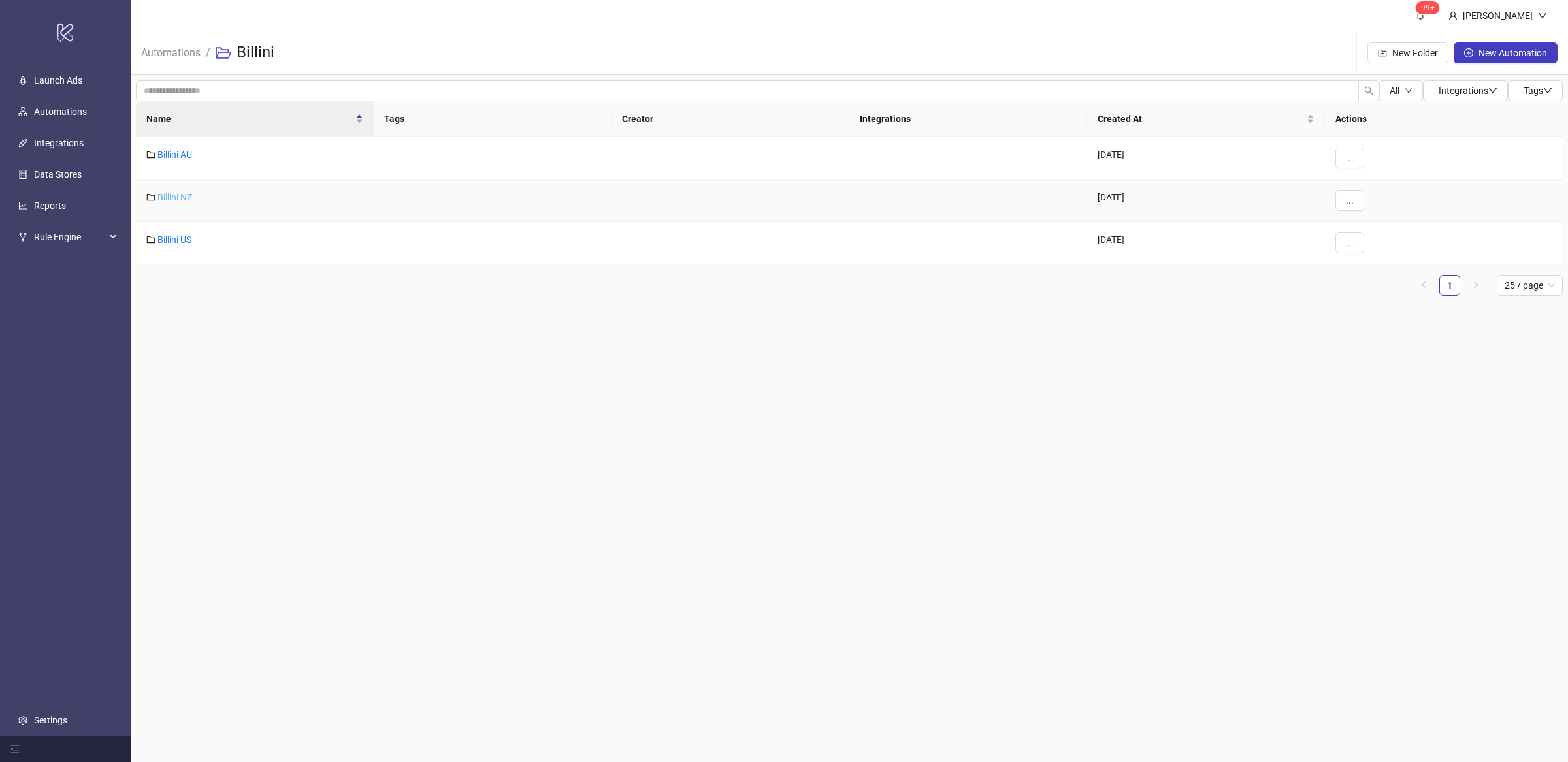
click at [178, 200] on link "Billini NZ" at bounding box center [175, 197] width 35 height 11
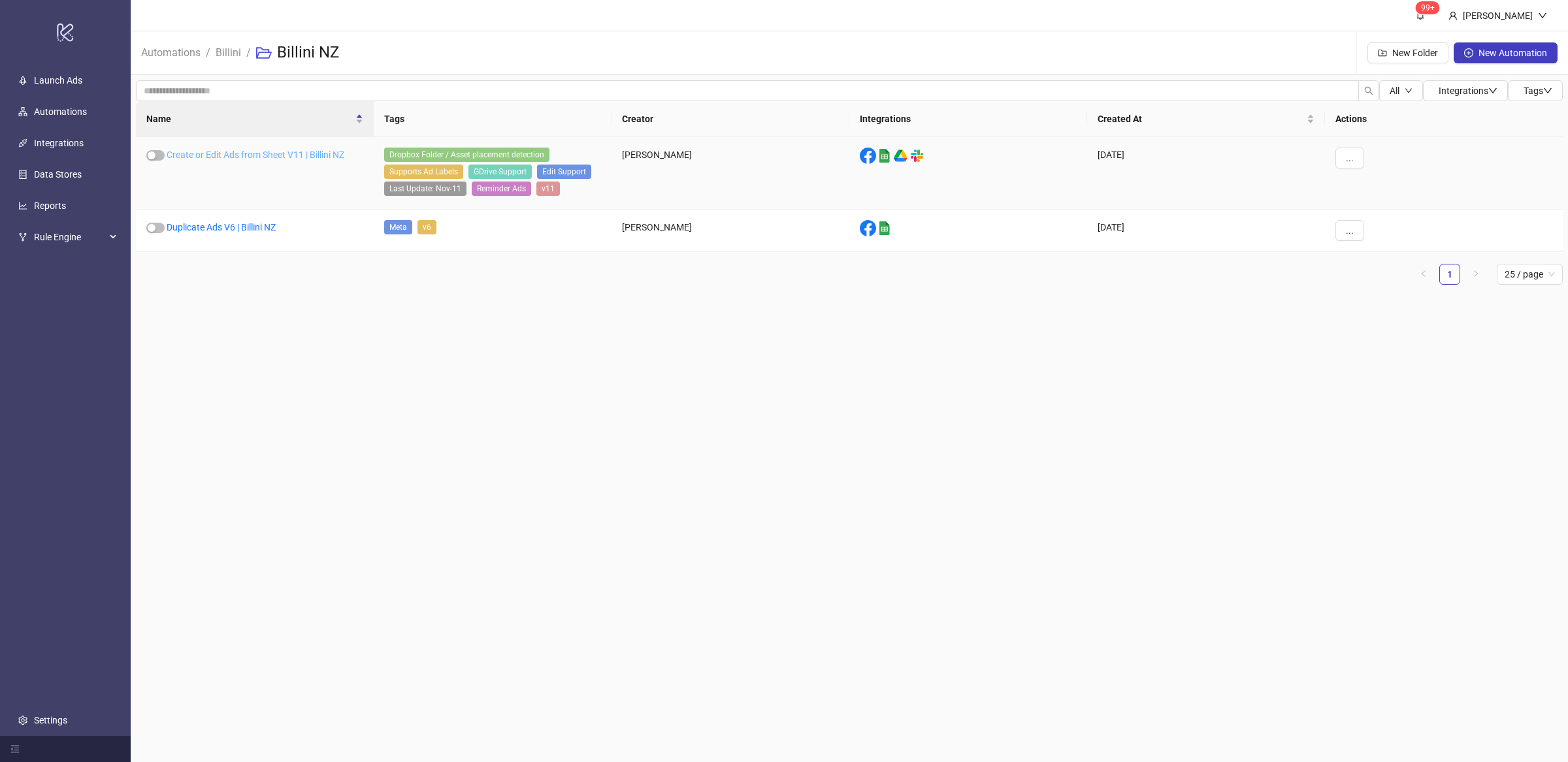
click at [276, 152] on link "Create or Edit Ads from Sheet V11 | Billini NZ" at bounding box center [255, 155] width 178 height 11
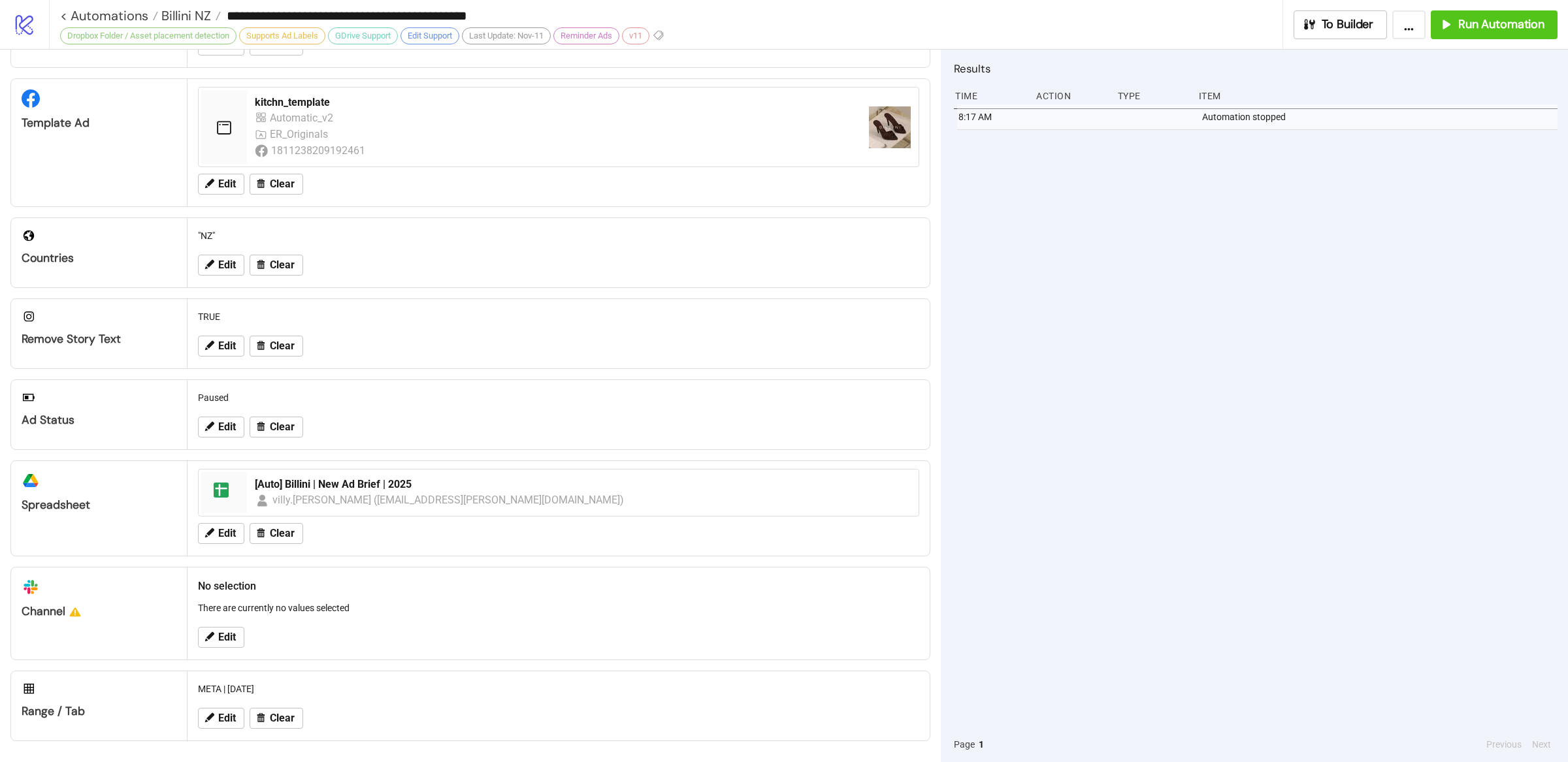
scroll to position [256, 0]
click at [225, 723] on span "Edit" at bounding box center [227, 718] width 17 height 12
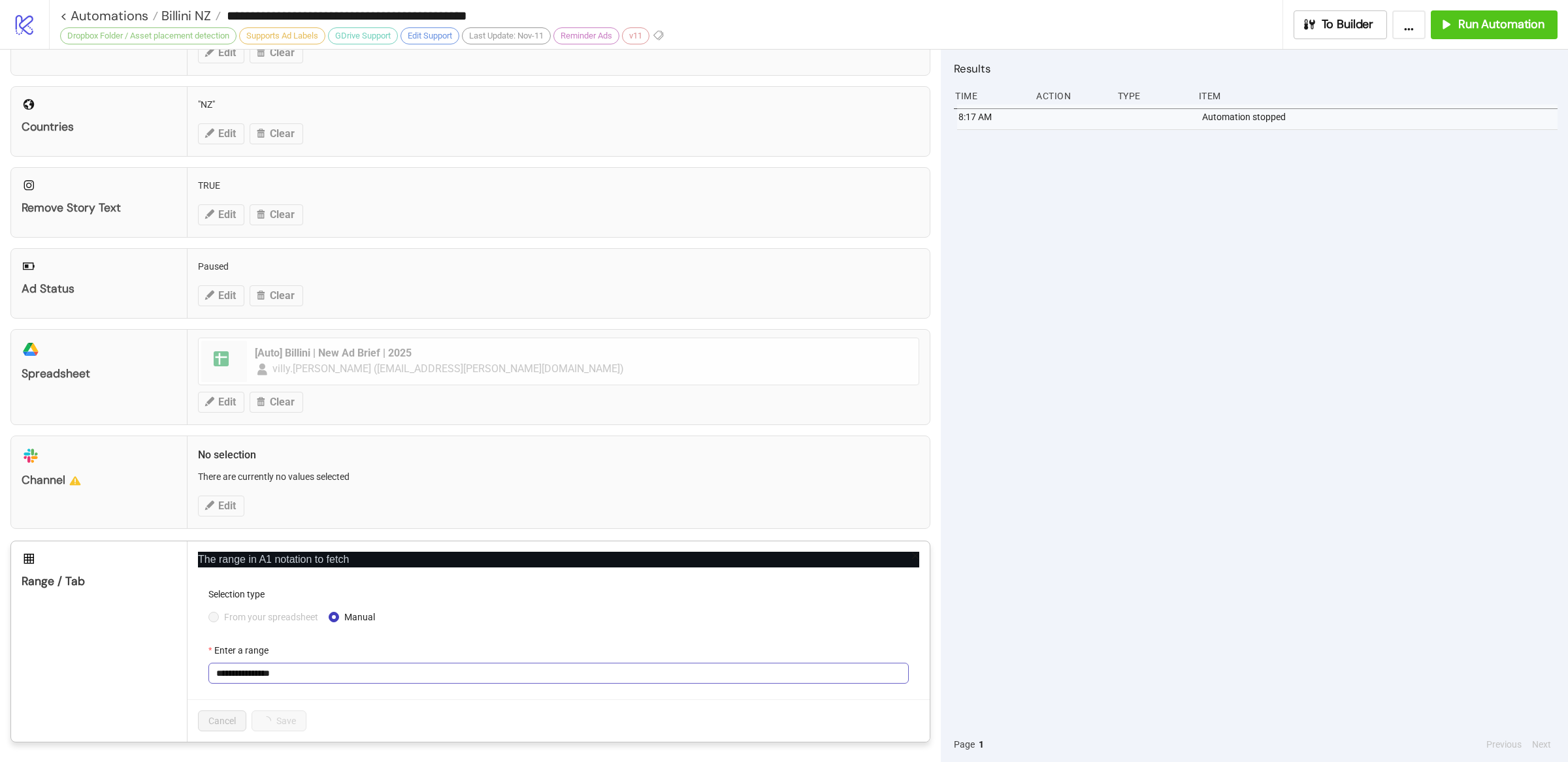
scroll to position [389, 0]
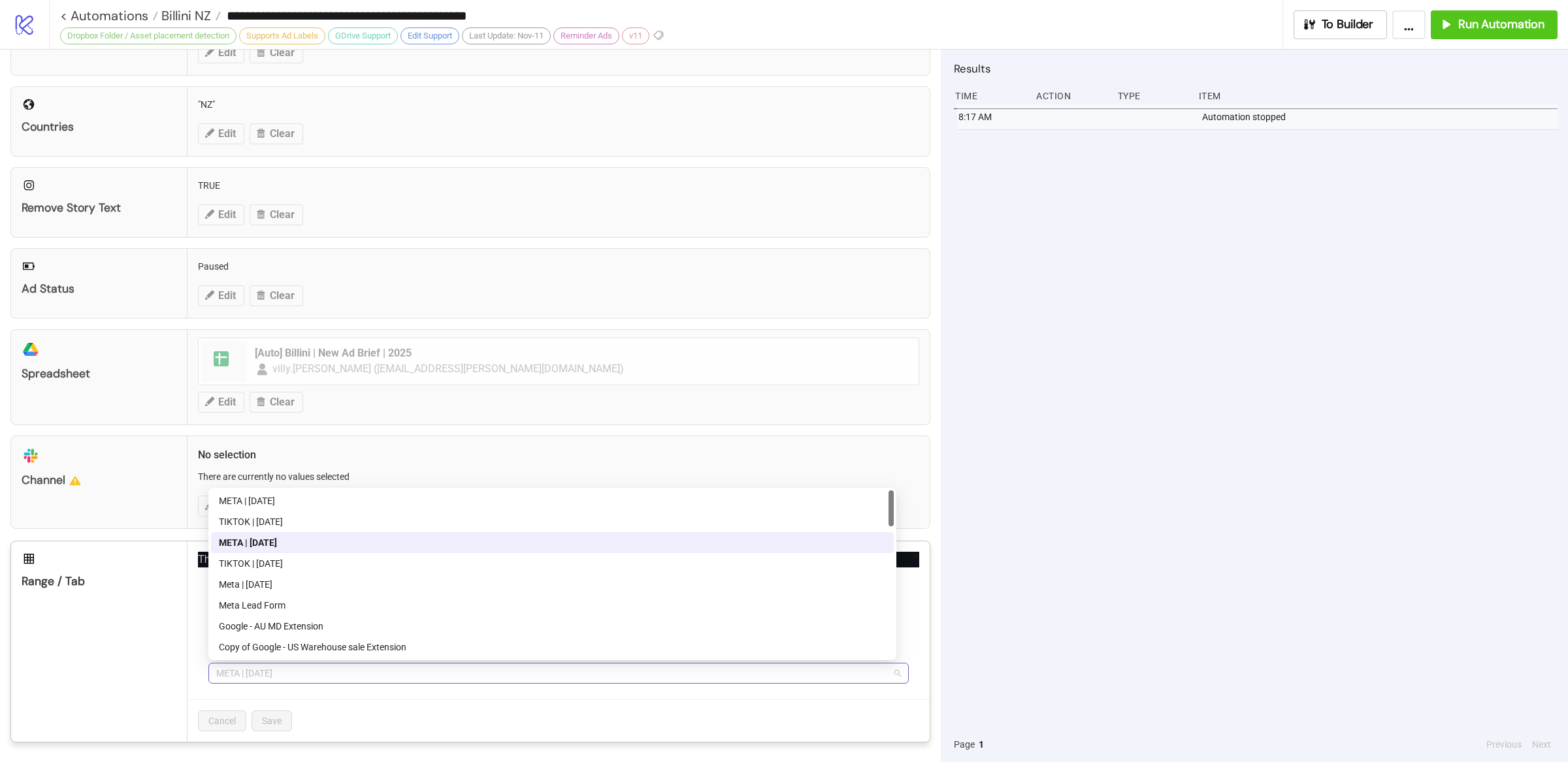
click at [297, 673] on span "META | [DATE]" at bounding box center [558, 673] width 684 height 20
click at [305, 497] on div "META | [DATE]" at bounding box center [552, 501] width 667 height 14
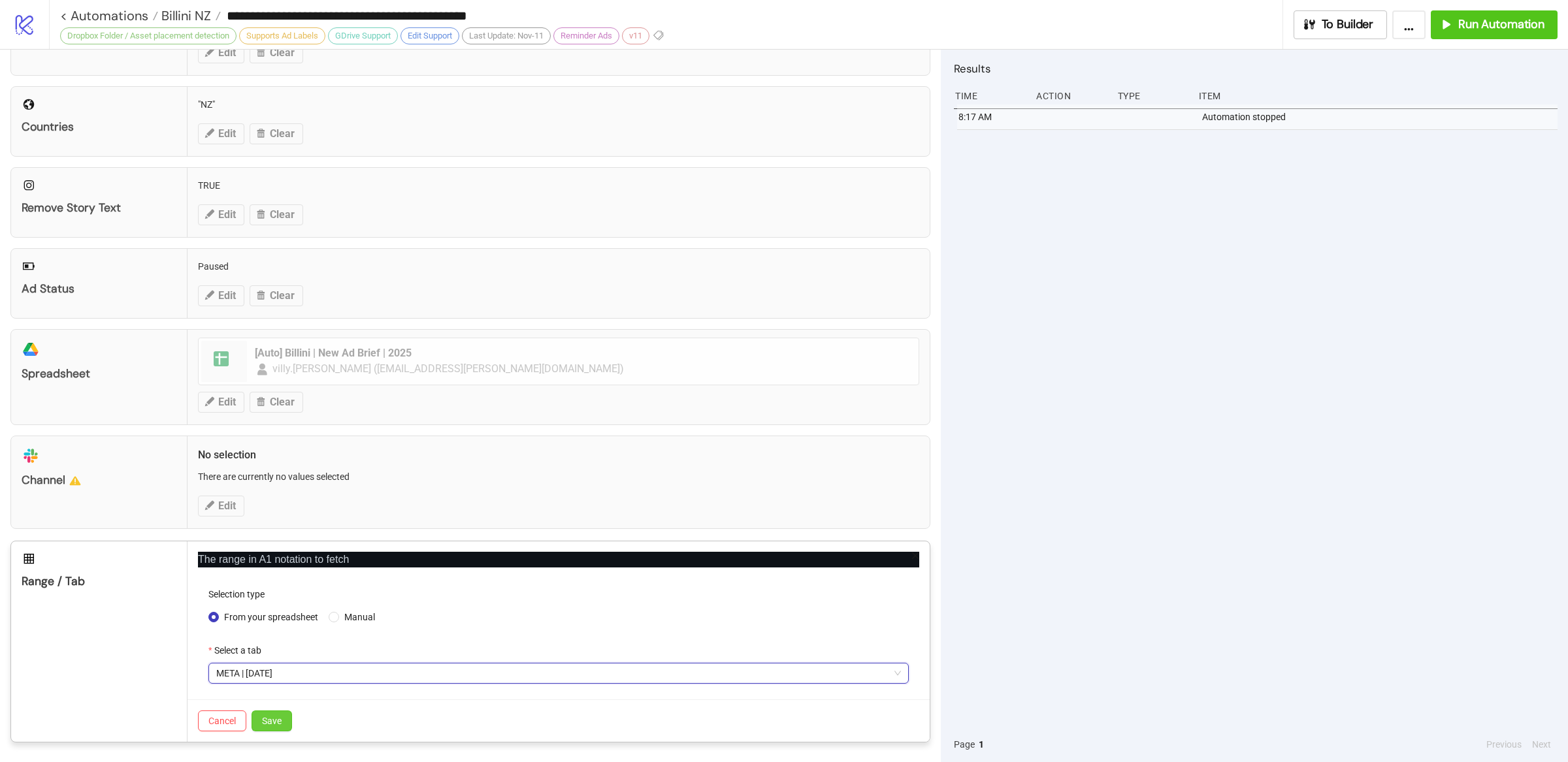
click at [271, 724] on span "Save" at bounding box center [272, 721] width 20 height 11
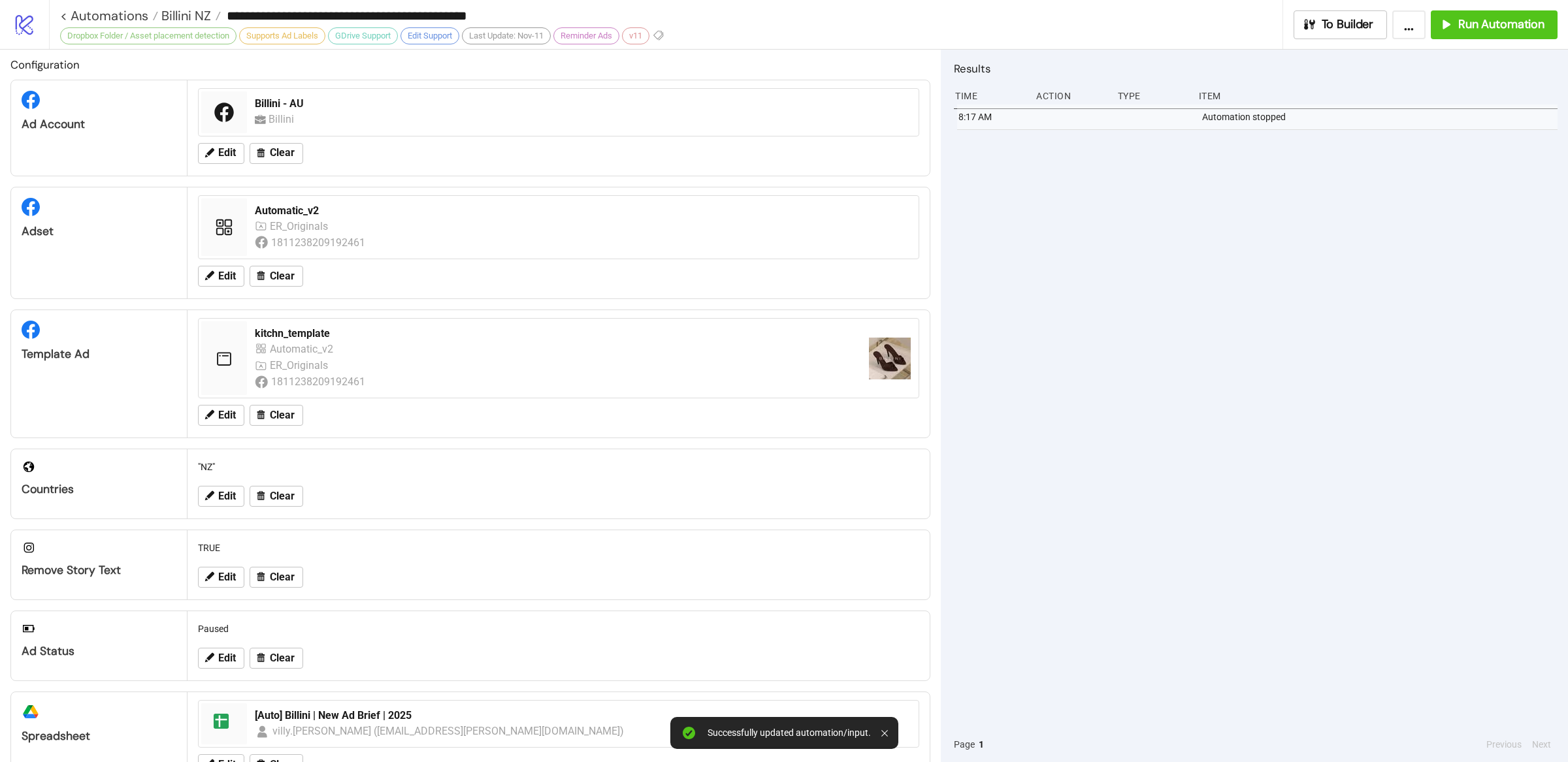
scroll to position [0, 0]
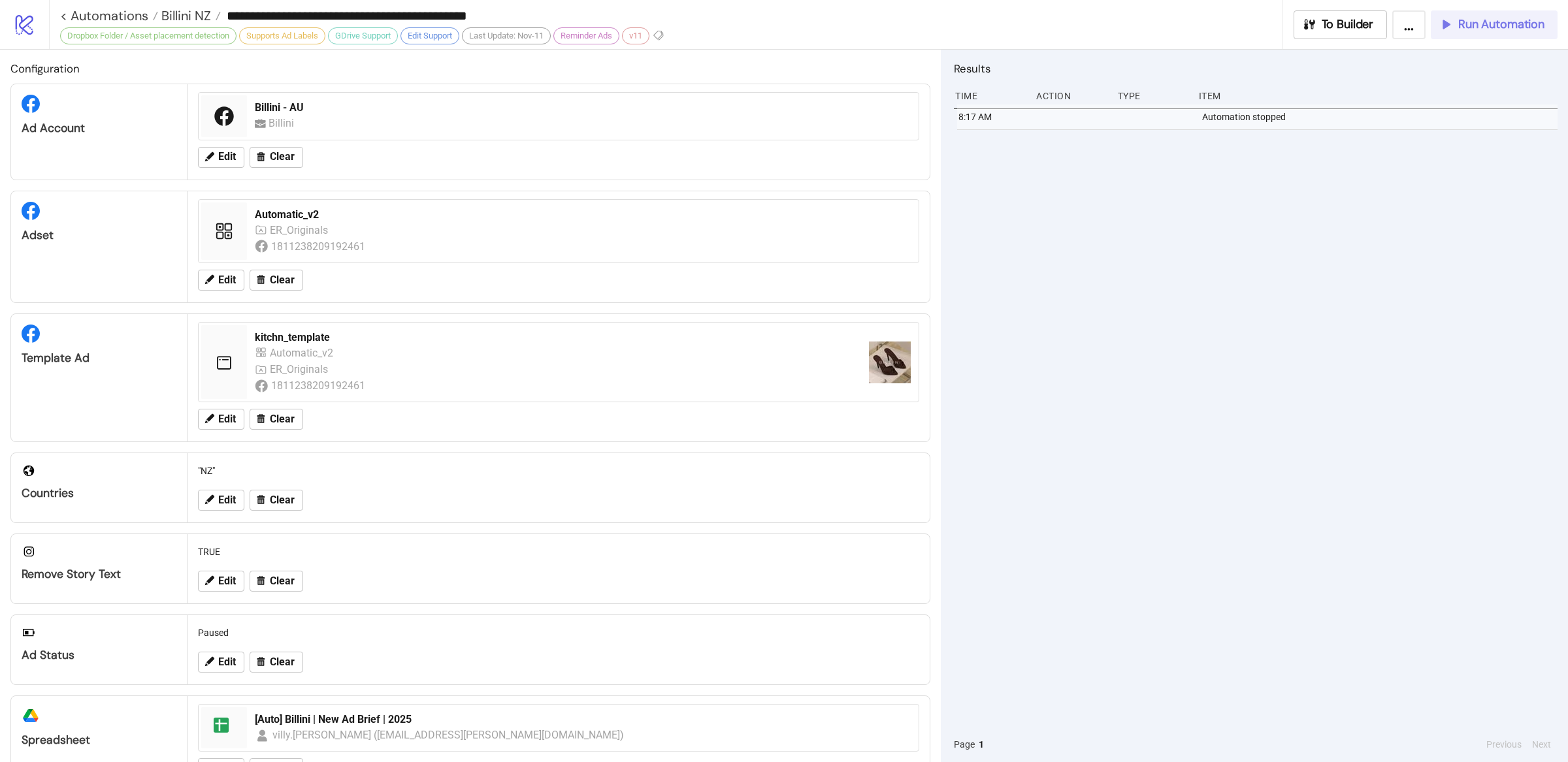
click at [1500, 23] on span "Run Automation" at bounding box center [1501, 25] width 86 height 15
